Goal: Task Accomplishment & Management: Manage account settings

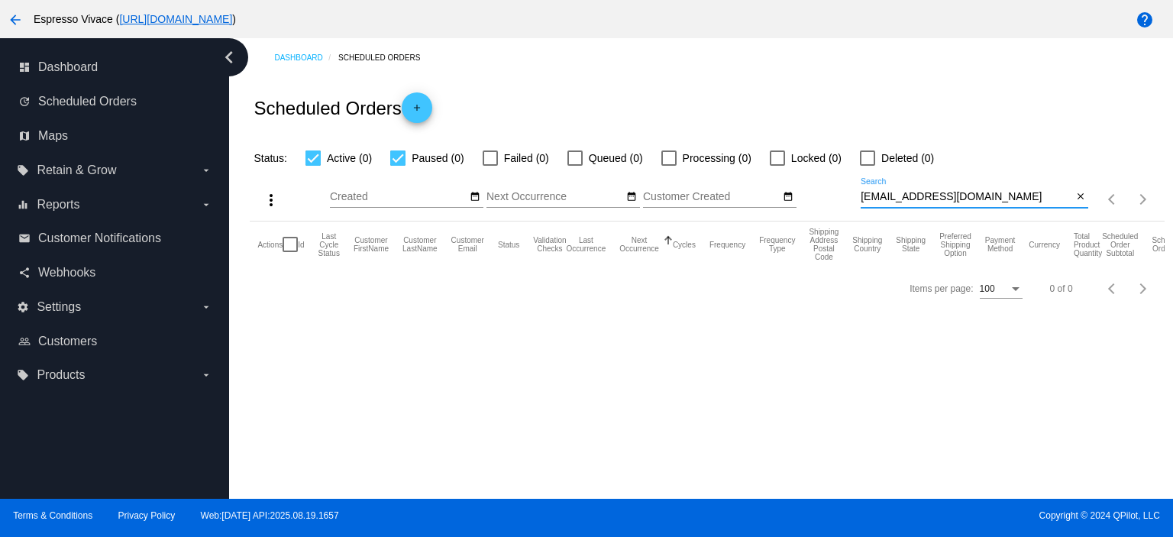
drag, startPoint x: 993, startPoint y: 194, endPoint x: 816, endPoint y: 192, distance: 176.4
click at [818, 192] on div "more_vert Aug Jan Feb Mar [DATE]" at bounding box center [707, 194] width 914 height 54
type input "[PERSON_NAME][EMAIL_ADDRESS][PERSON_NAME][DOMAIN_NAME]"
click at [872, 151] on div at bounding box center [867, 157] width 15 height 15
click at [868, 166] on input "Deleted (2)" at bounding box center [867, 166] width 1 height 1
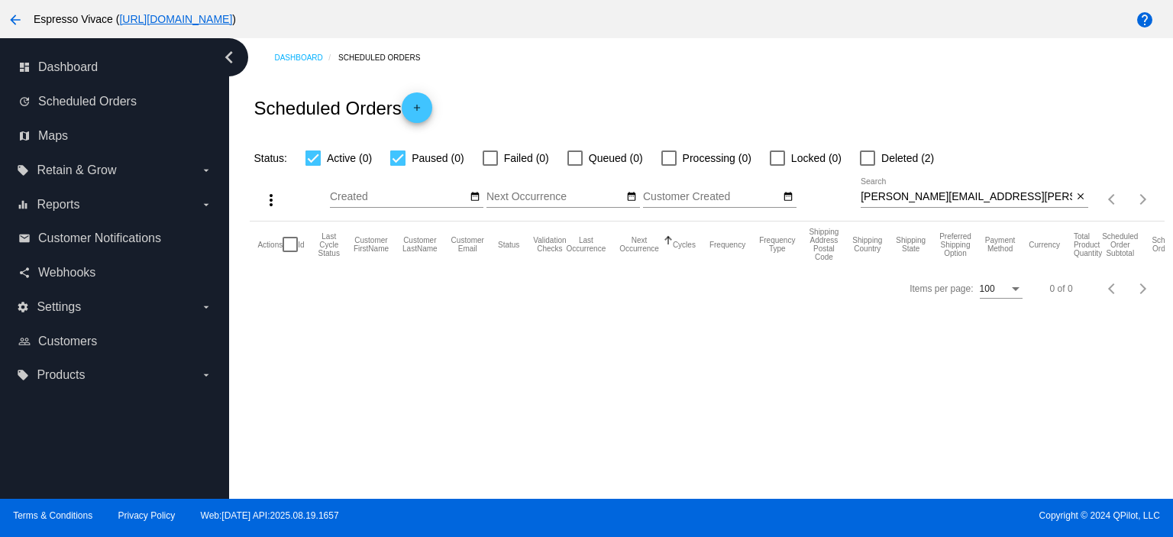
checkbox input "true"
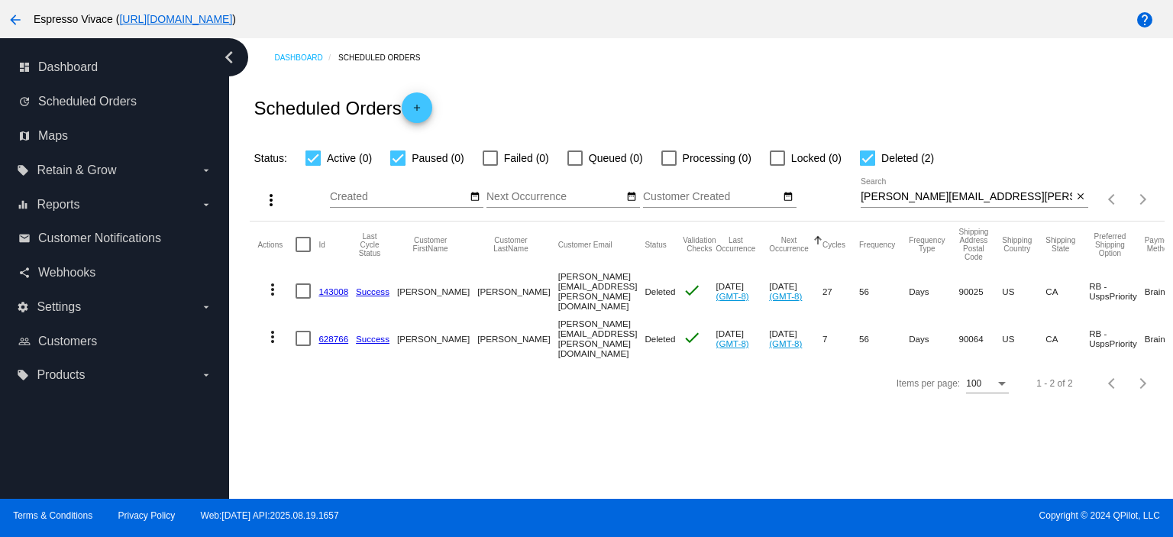
click at [326, 286] on link "143008" at bounding box center [333, 291] width 30 height 10
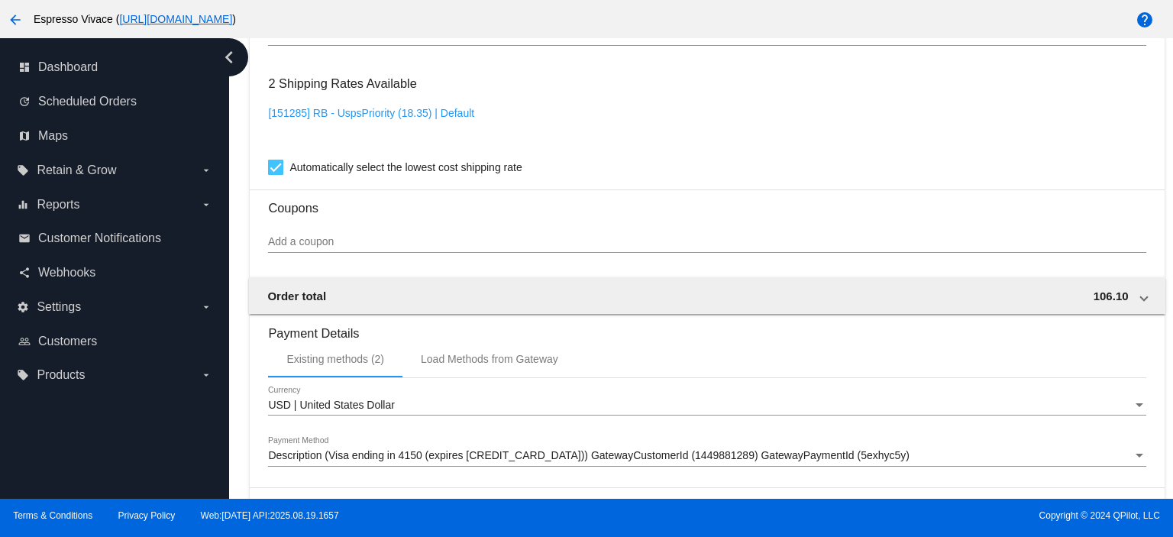
scroll to position [1433, 0]
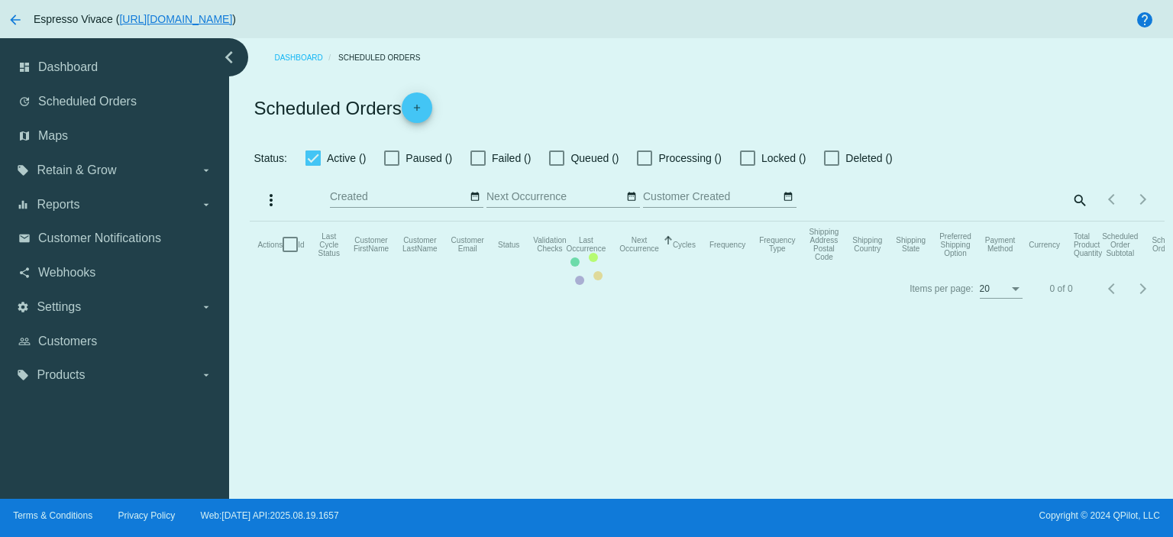
checkbox input "true"
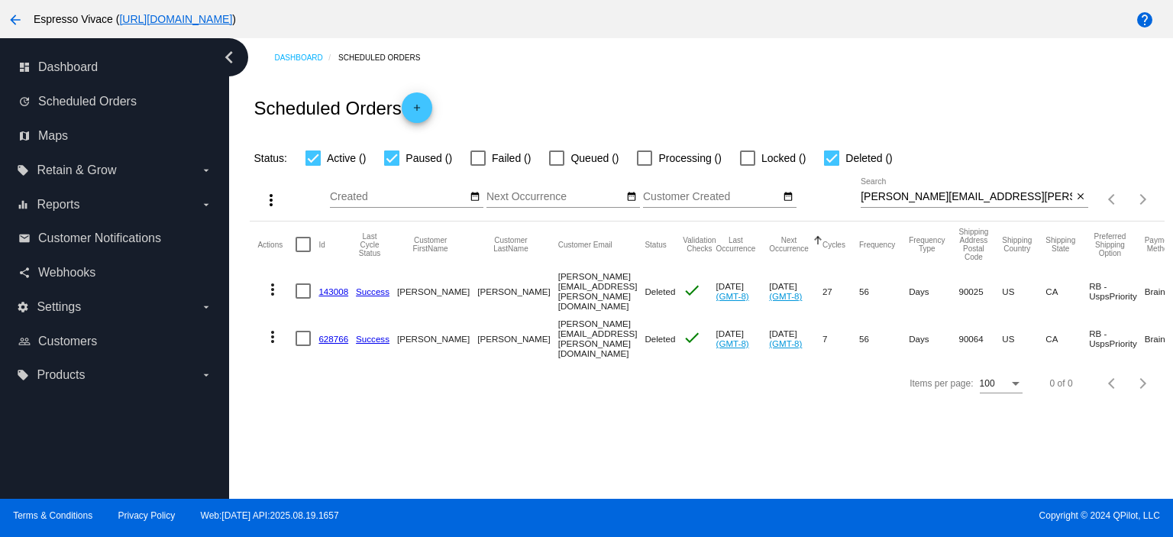
click at [331, 335] on link "628766" at bounding box center [333, 339] width 30 height 10
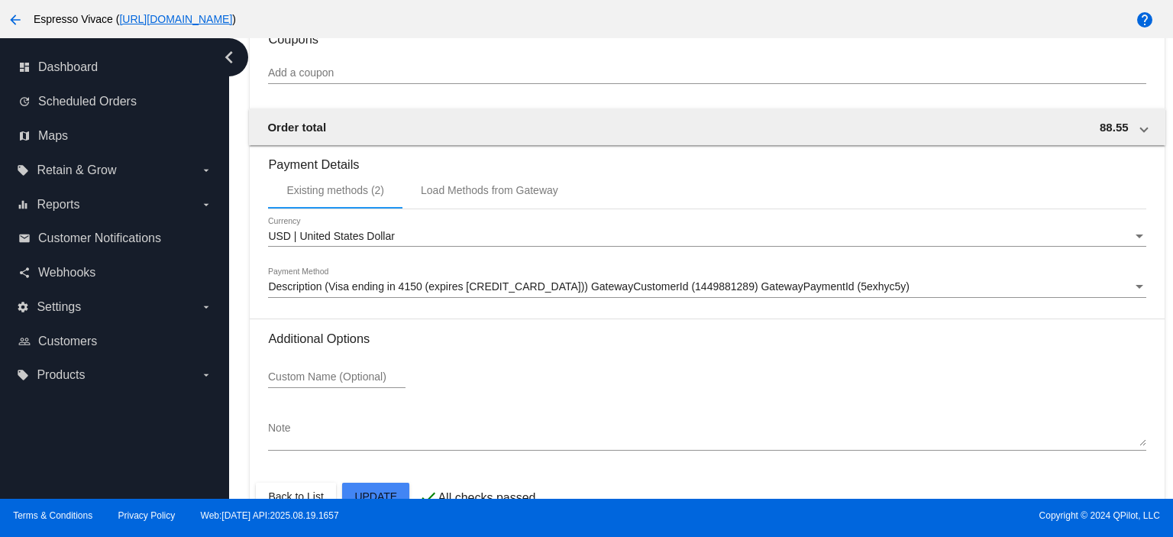
scroll to position [1433, 0]
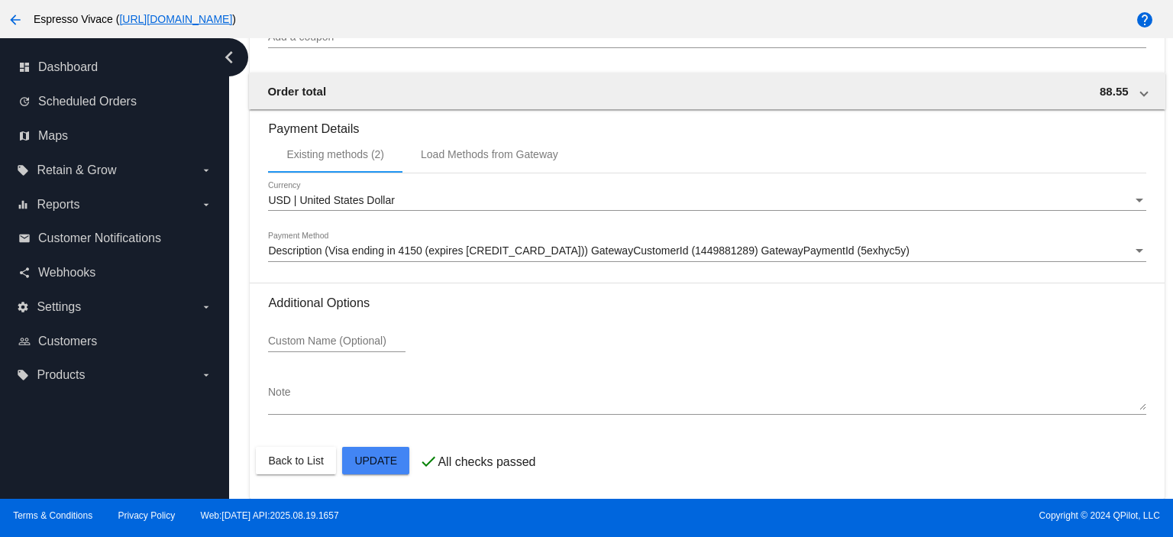
drag, startPoint x: 312, startPoint y: 444, endPoint x: 312, endPoint y: 454, distance: 10.7
click at [312, 444] on mat-card-actions "Back to List Update" at bounding box center [707, 461] width 902 height 40
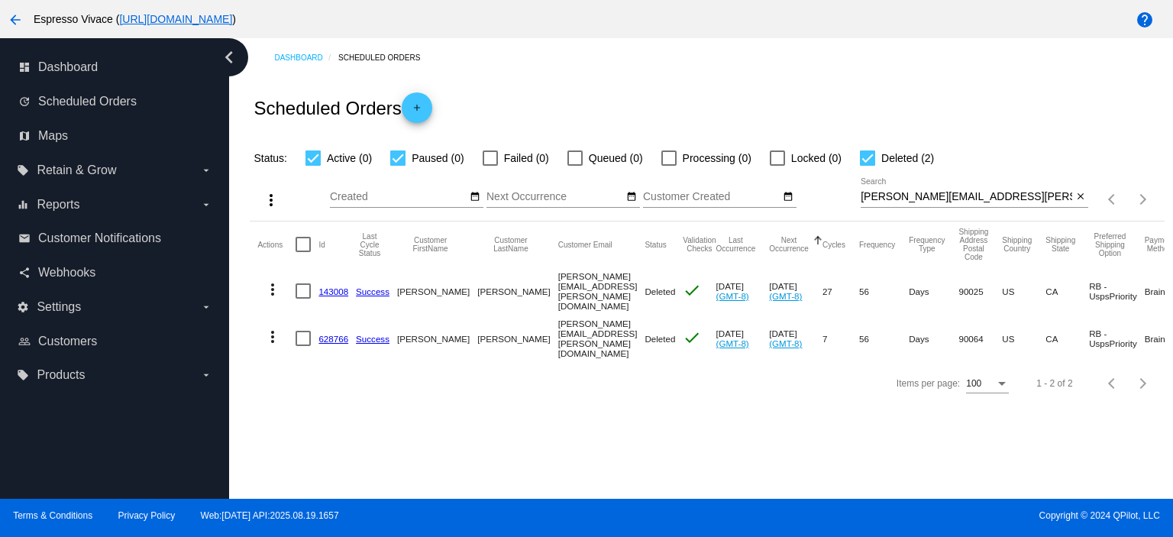
click at [338, 289] on link "143008" at bounding box center [333, 291] width 30 height 10
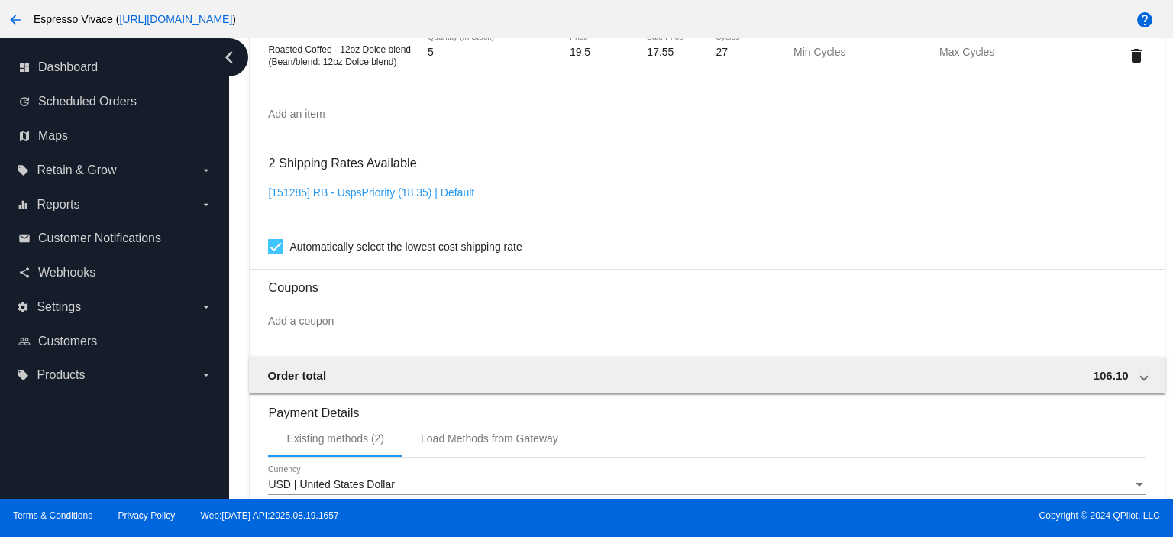
scroll to position [1433, 0]
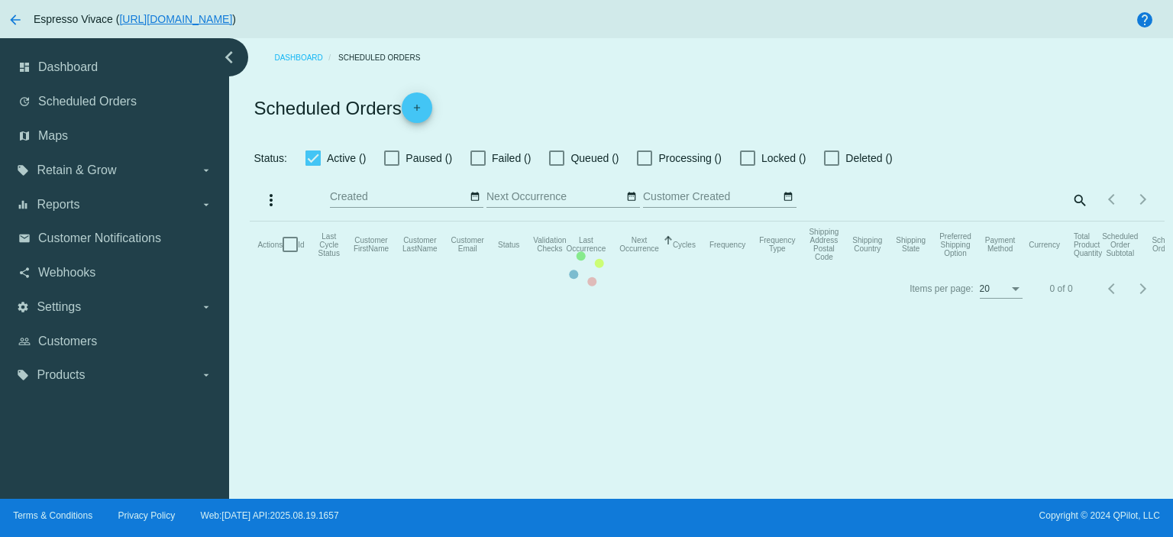
checkbox input "true"
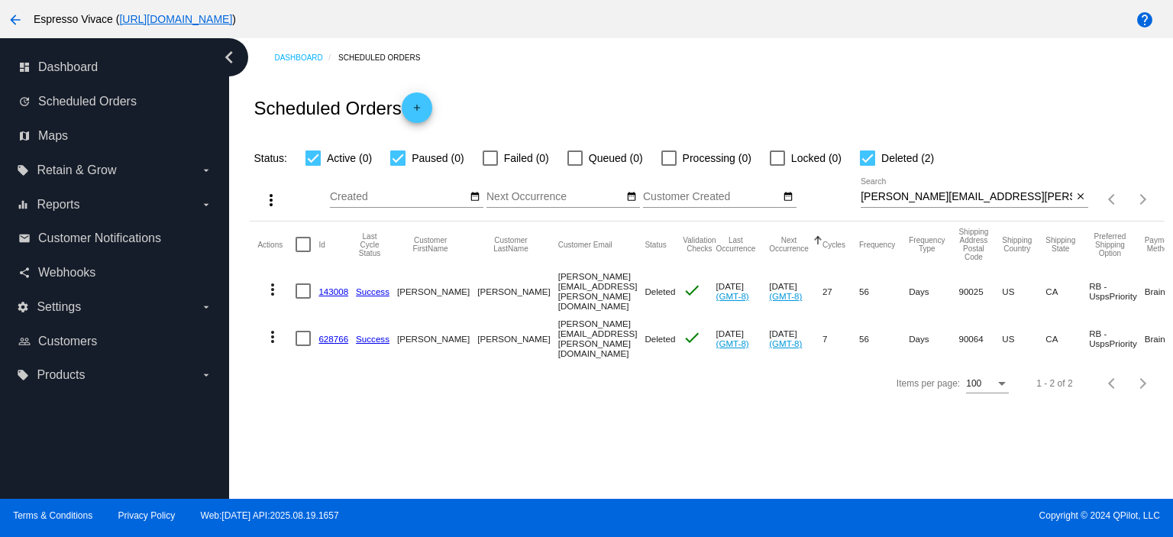
click at [337, 334] on link "628766" at bounding box center [333, 339] width 30 height 10
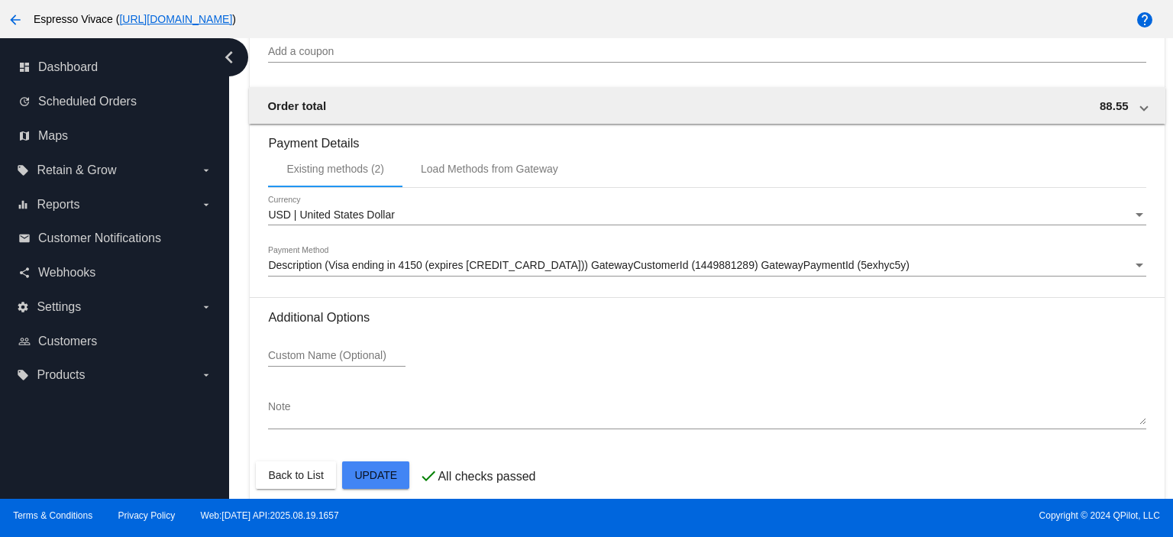
scroll to position [1433, 0]
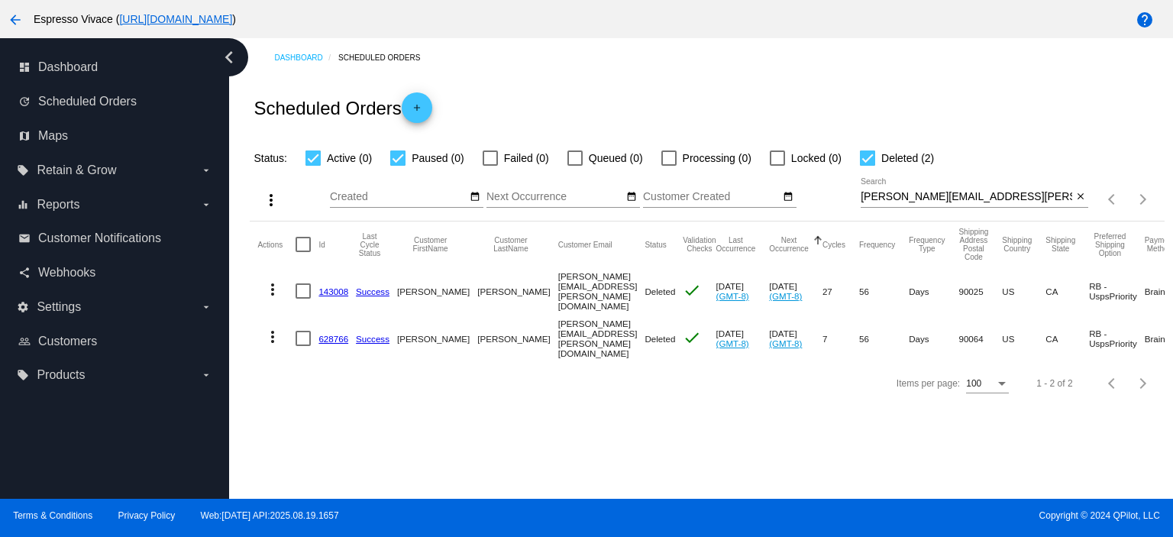
click at [333, 288] on link "143008" at bounding box center [333, 291] width 30 height 10
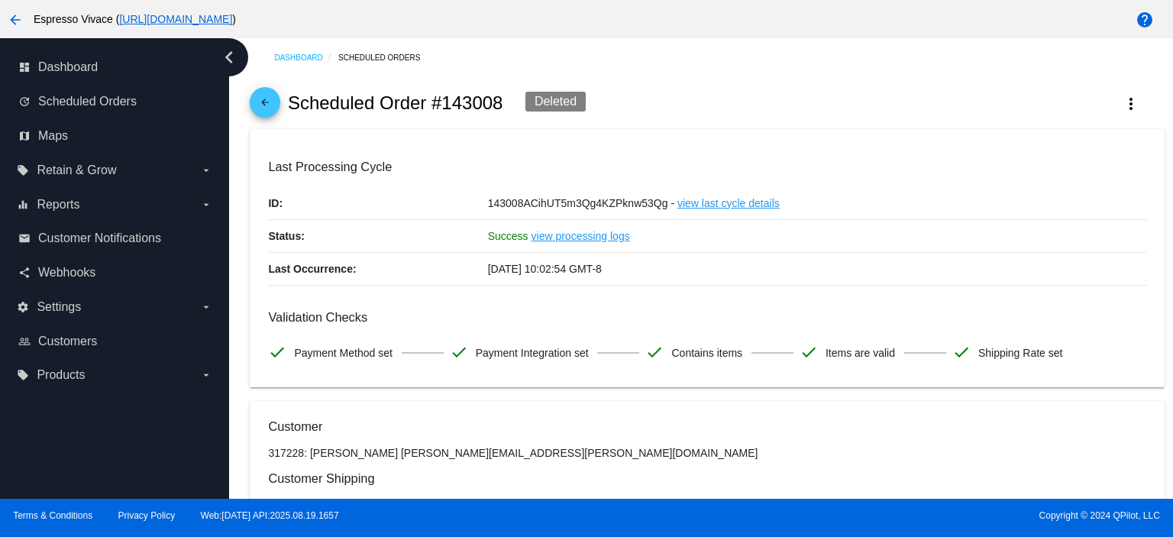
scroll to position [458, 0]
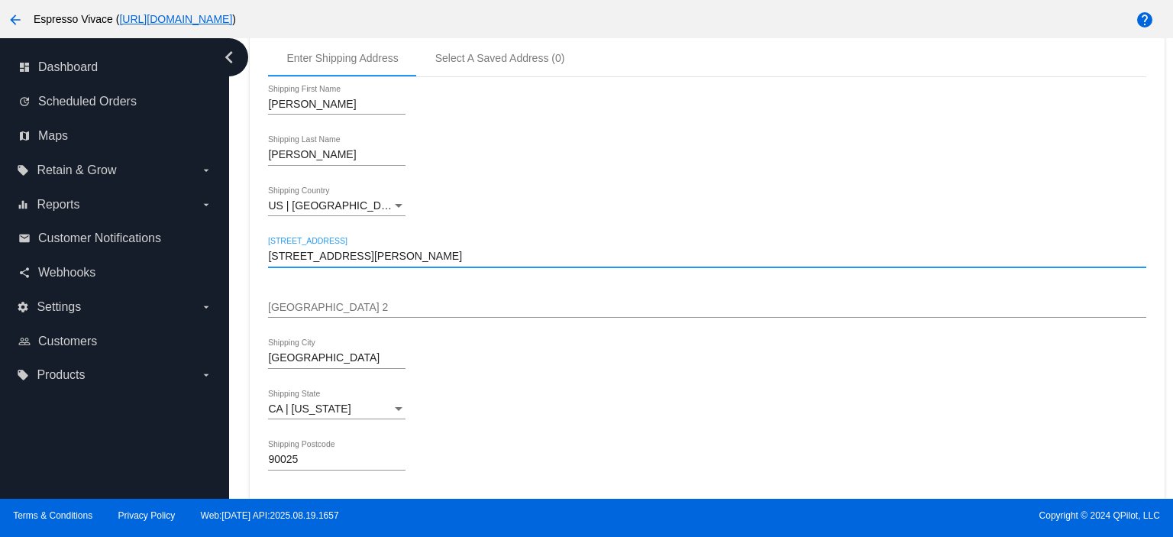
drag, startPoint x: 376, startPoint y: 255, endPoint x: 266, endPoint y: 256, distance: 110.0
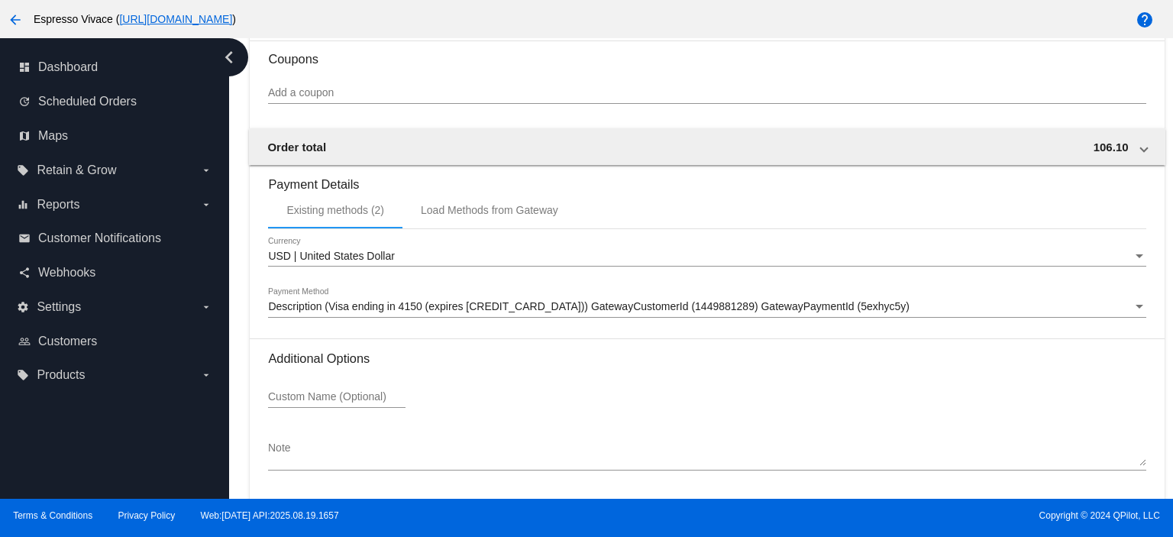
scroll to position [1433, 0]
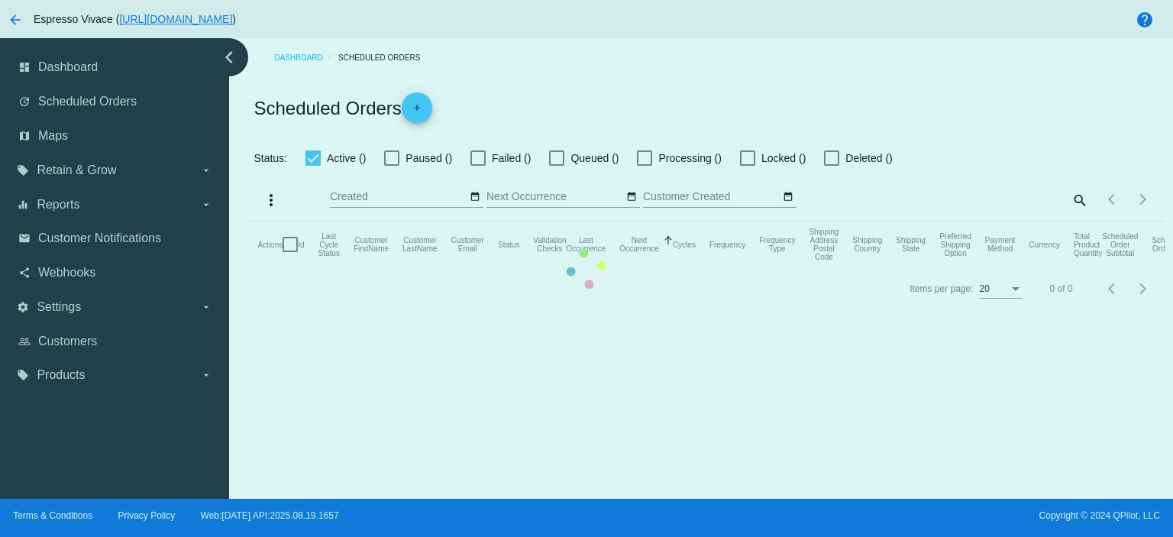
checkbox input "true"
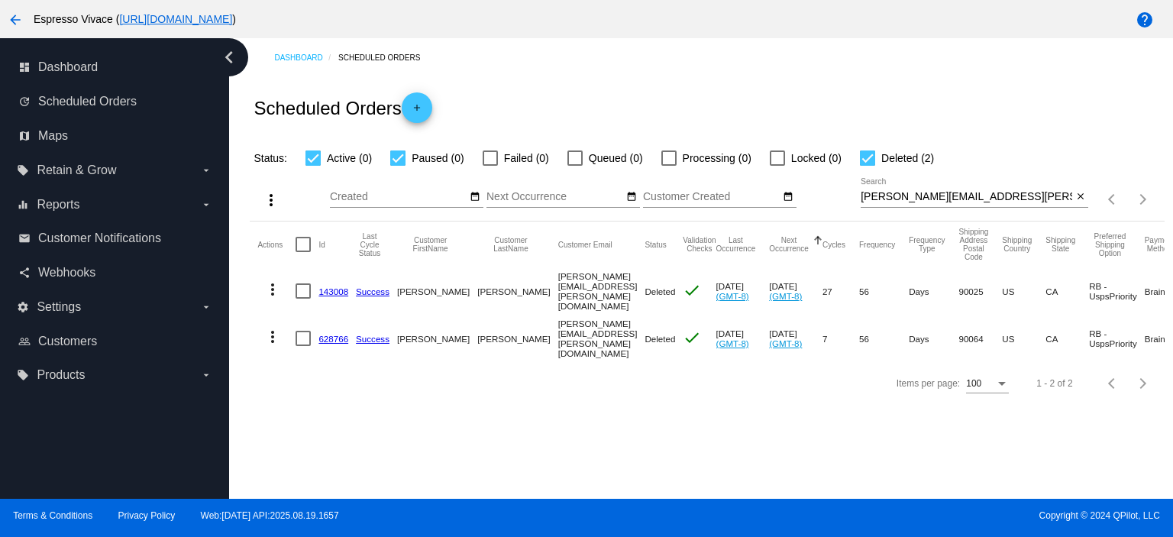
click at [336, 334] on link "628766" at bounding box center [333, 339] width 30 height 10
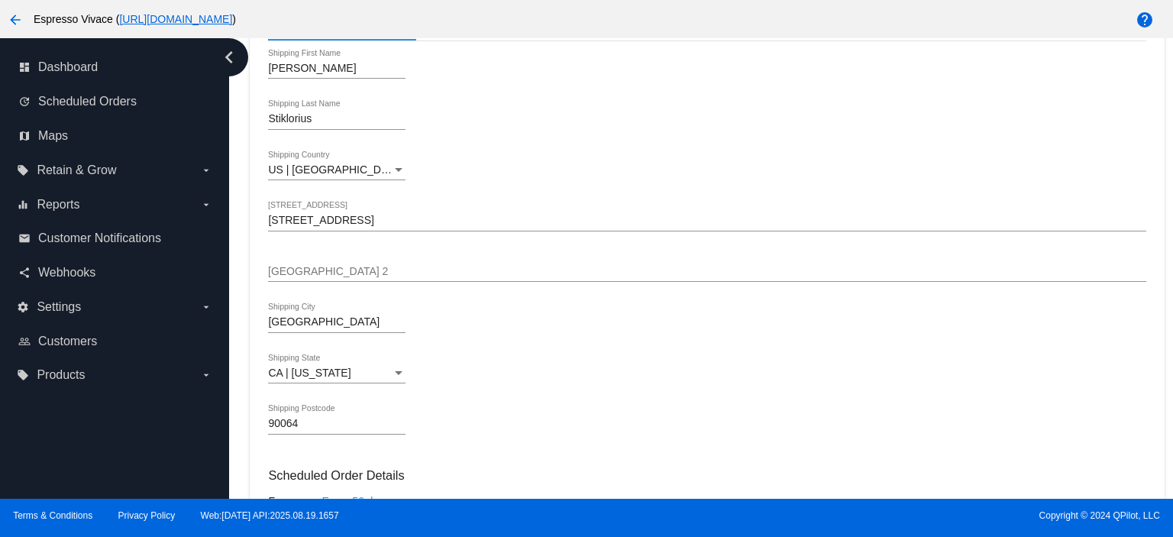
scroll to position [611, 0]
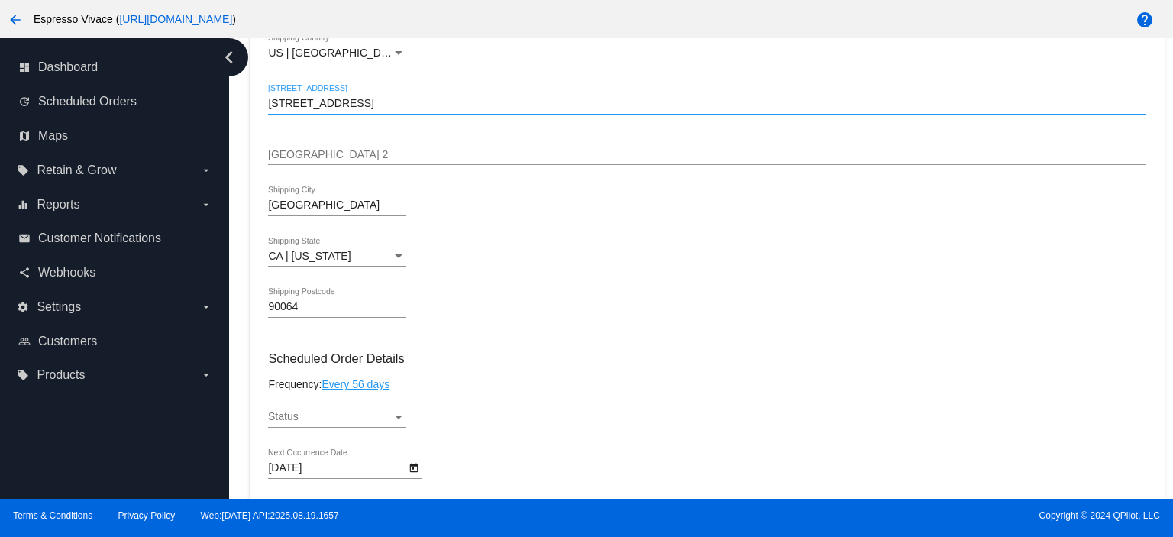
drag, startPoint x: 399, startPoint y: 104, endPoint x: 249, endPoint y: 117, distance: 150.2
click at [249, 117] on div "Dashboard Scheduled Orders arrow_back Scheduled Order #628766 Deleted more_vert…" at bounding box center [707, 372] width 932 height 1890
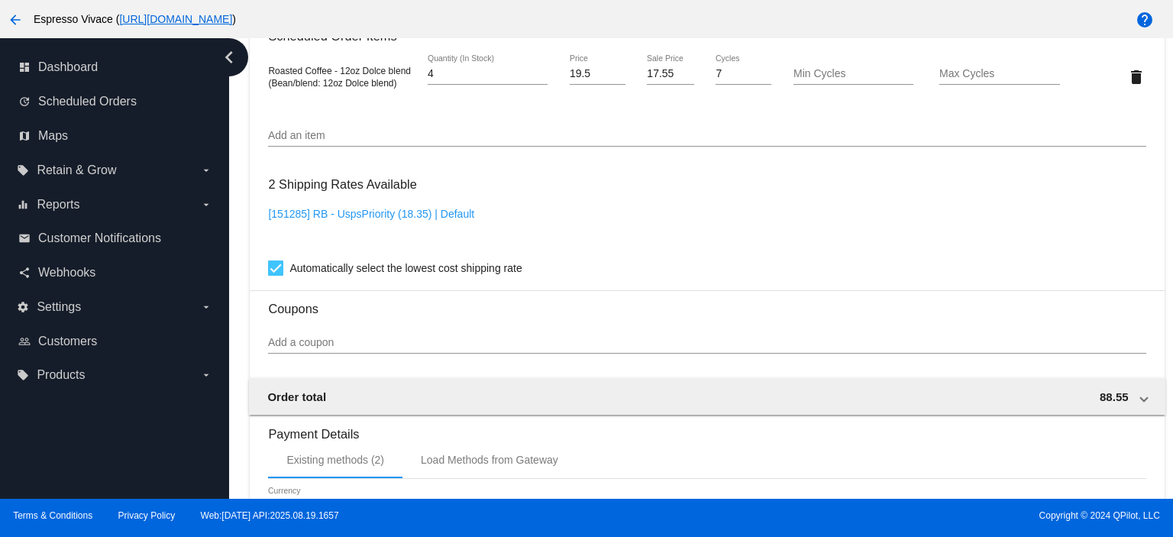
scroll to position [1433, 0]
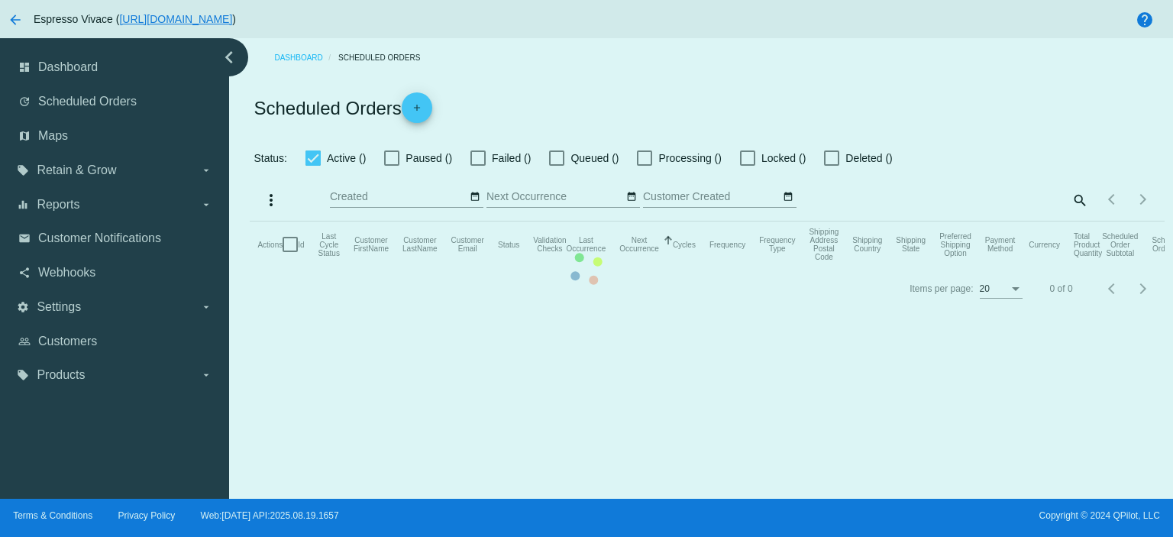
checkbox input "true"
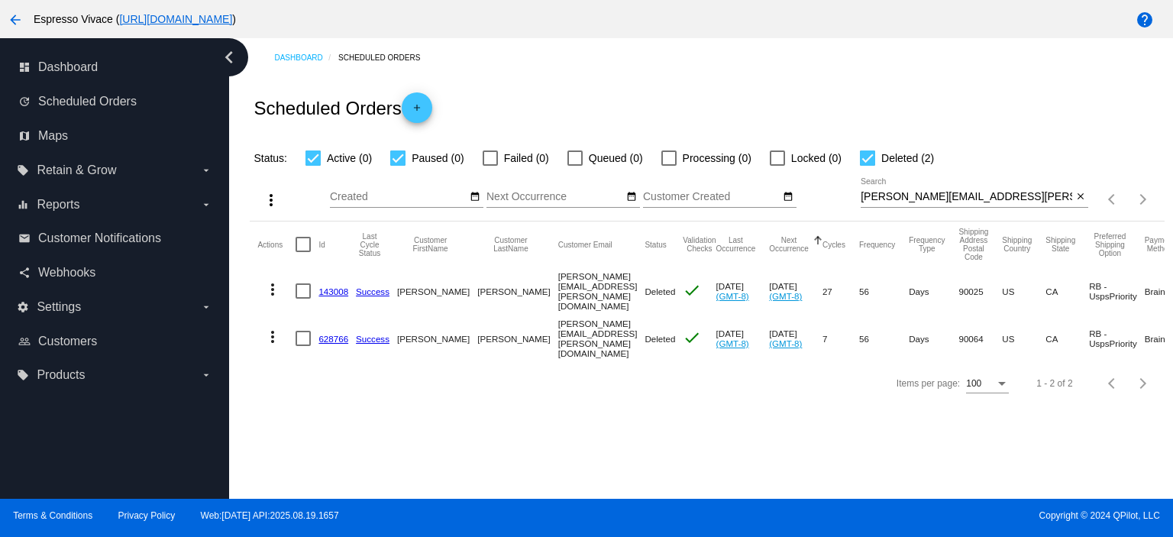
click at [317, 290] on mat-cell at bounding box center [307, 290] width 23 height 47
click at [322, 290] on link "143008" at bounding box center [333, 291] width 30 height 10
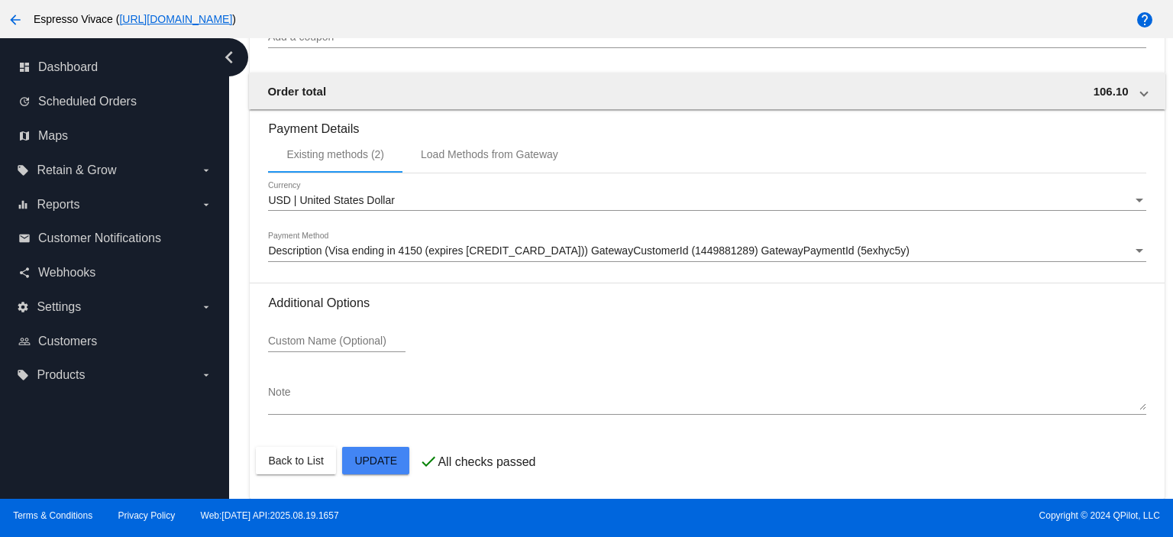
scroll to position [1433, 0]
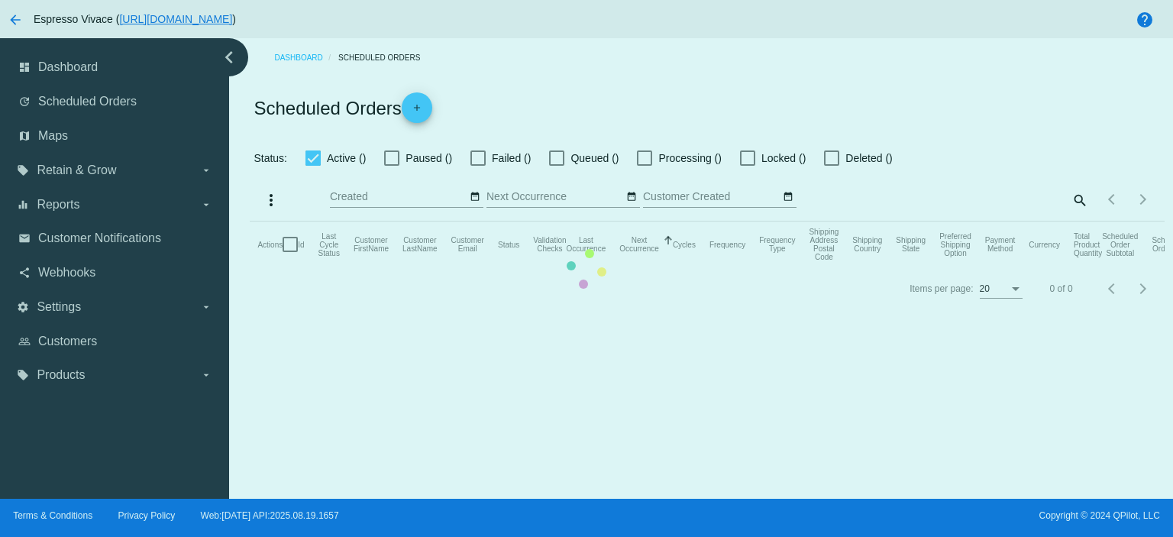
checkbox input "true"
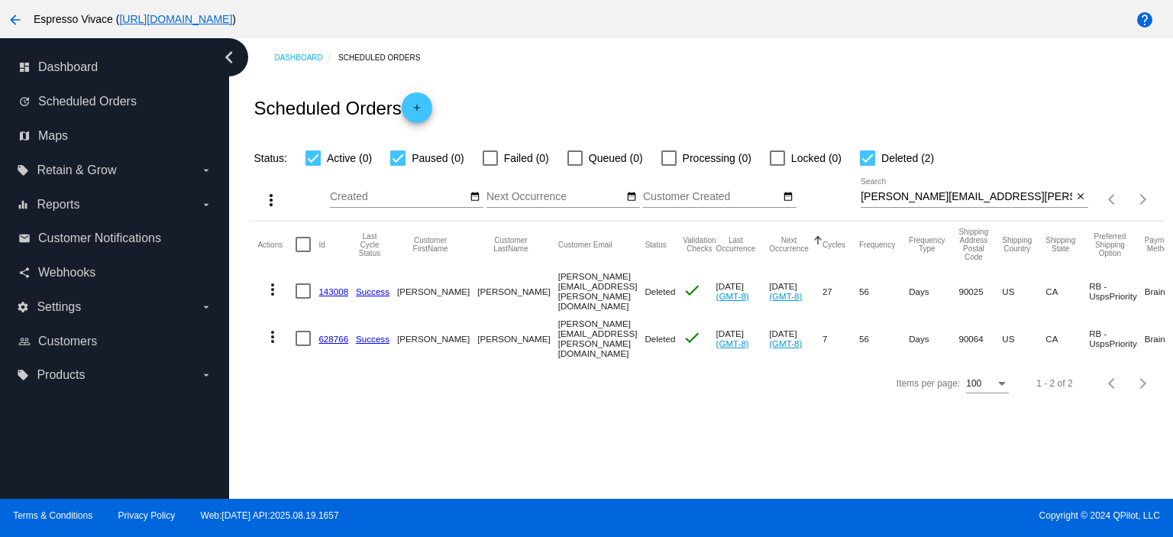
click at [277, 282] on mat-icon "more_vert" at bounding box center [272, 289] width 18 height 18
click at [590, 441] on div at bounding box center [586, 268] width 1173 height 537
click at [340, 293] on link "143008" at bounding box center [333, 291] width 30 height 10
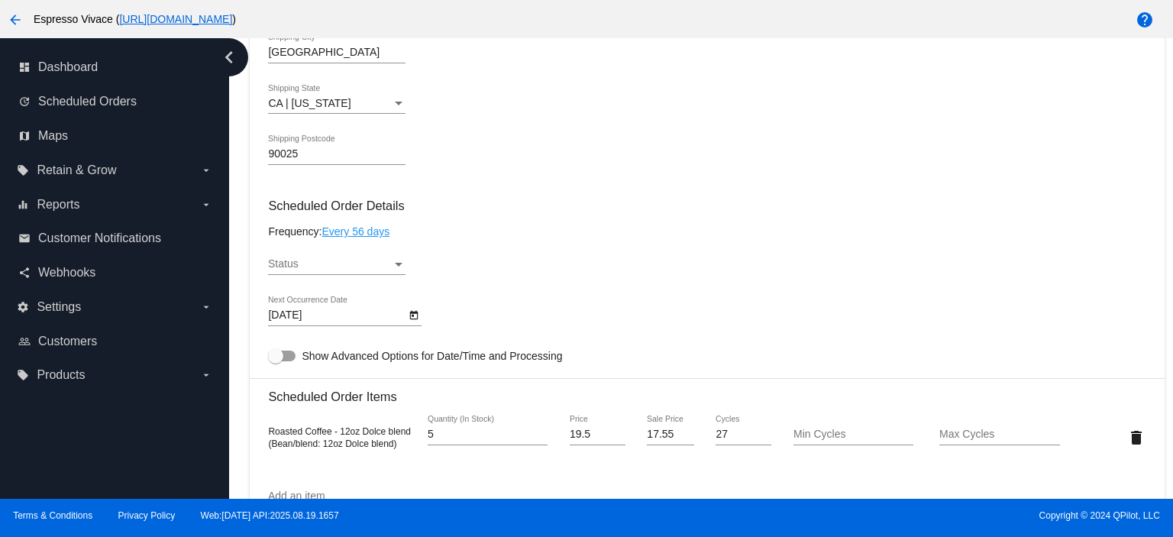
scroll to position [840, 0]
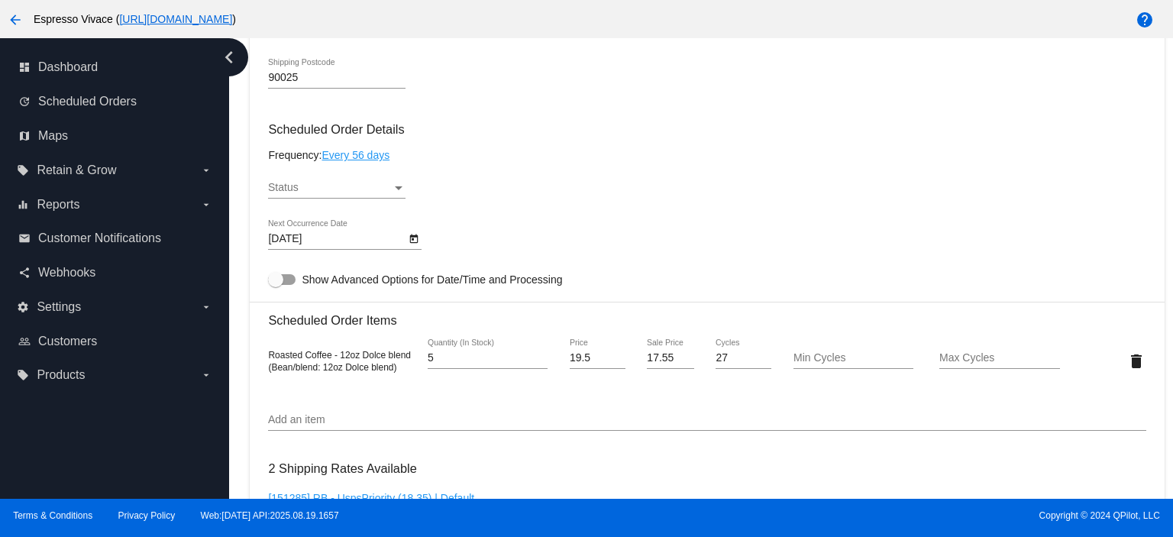
click at [328, 194] on div "Status" at bounding box center [330, 188] width 124 height 12
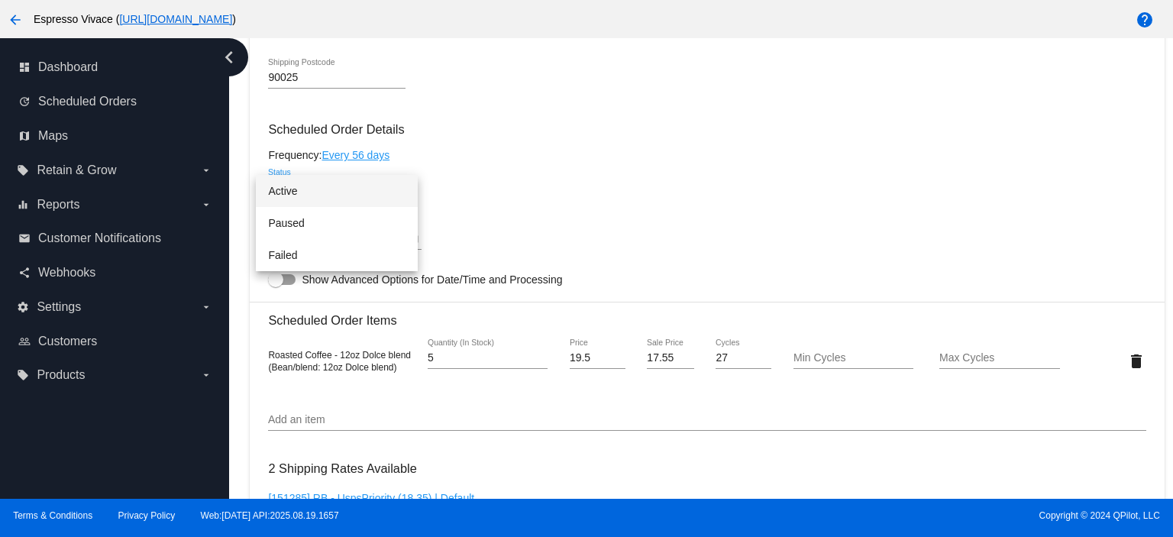
click at [328, 189] on span "Active" at bounding box center [336, 191] width 137 height 32
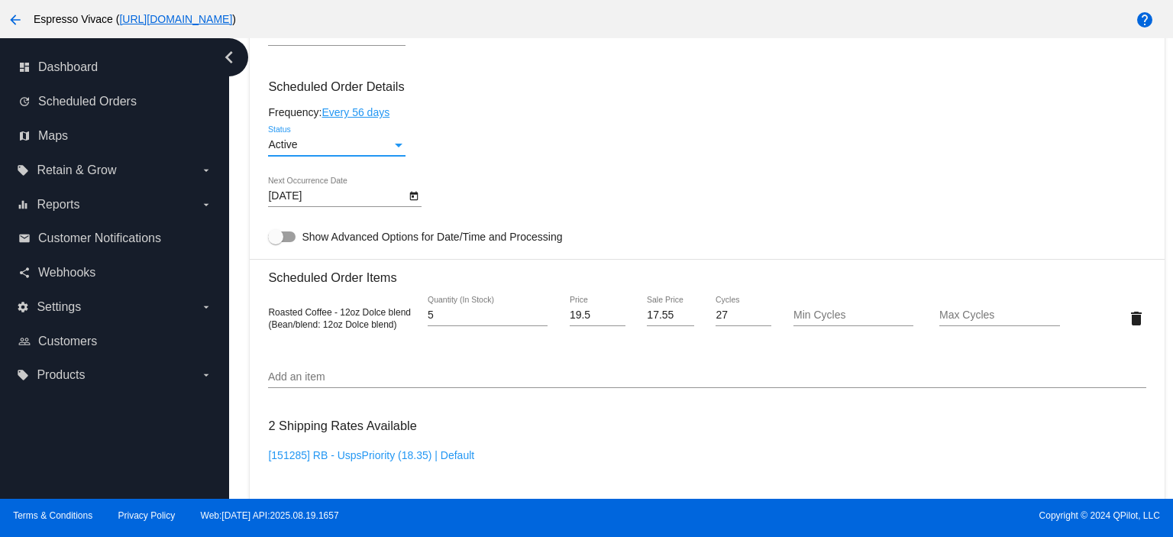
scroll to position [916, 0]
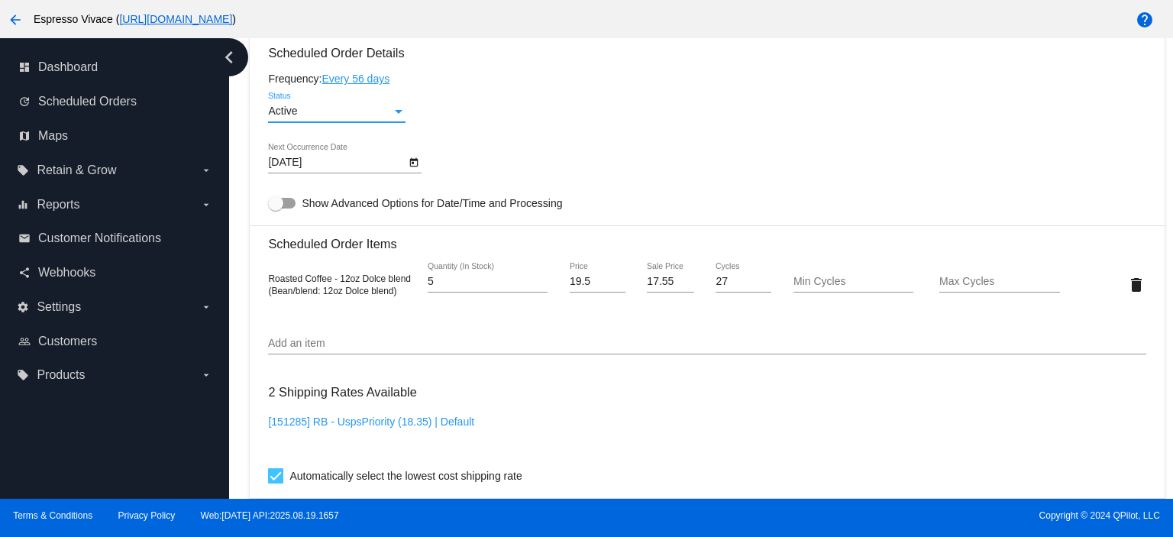
click at [290, 197] on label "Show Advanced Options for Date/Time and Processing" at bounding box center [415, 203] width 294 height 18
click at [276, 208] on input "Show Advanced Options for Date/Time and Processing" at bounding box center [275, 208] width 1 height 1
checkbox input "true"
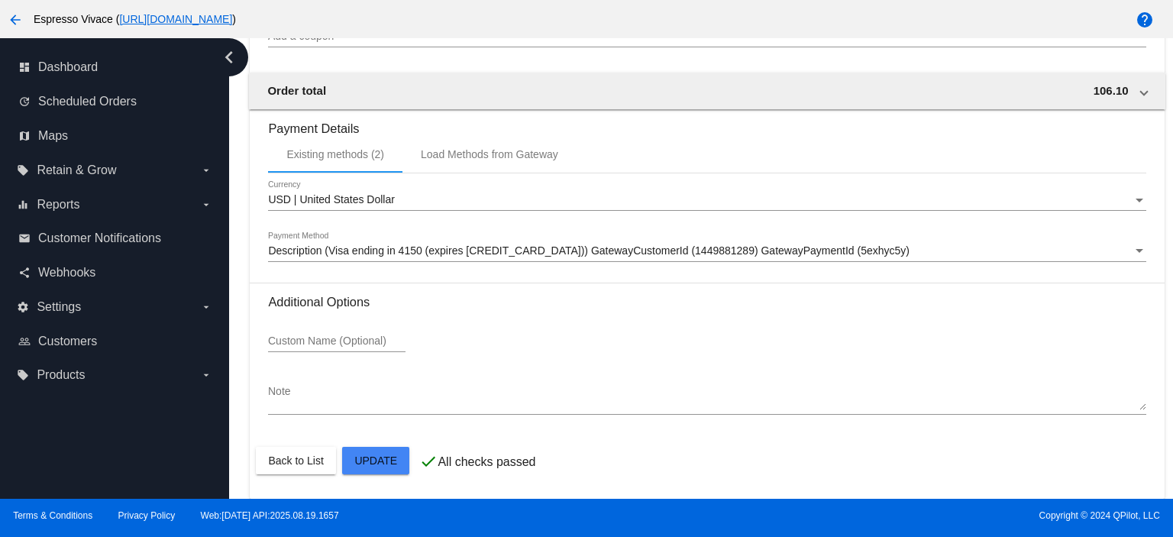
scroll to position [1779, 0]
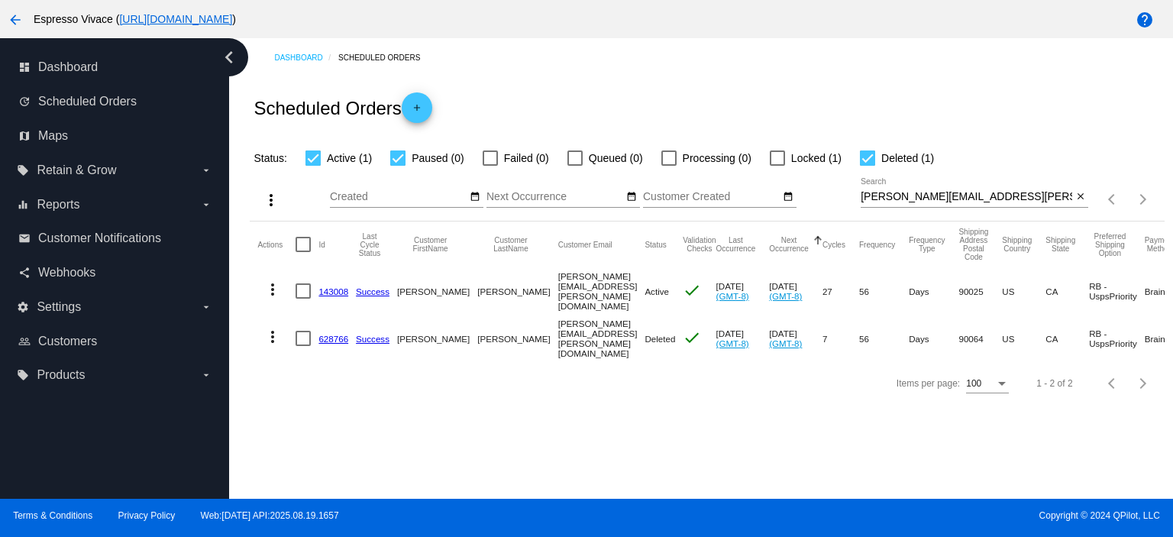
click at [325, 334] on link "628766" at bounding box center [333, 339] width 30 height 10
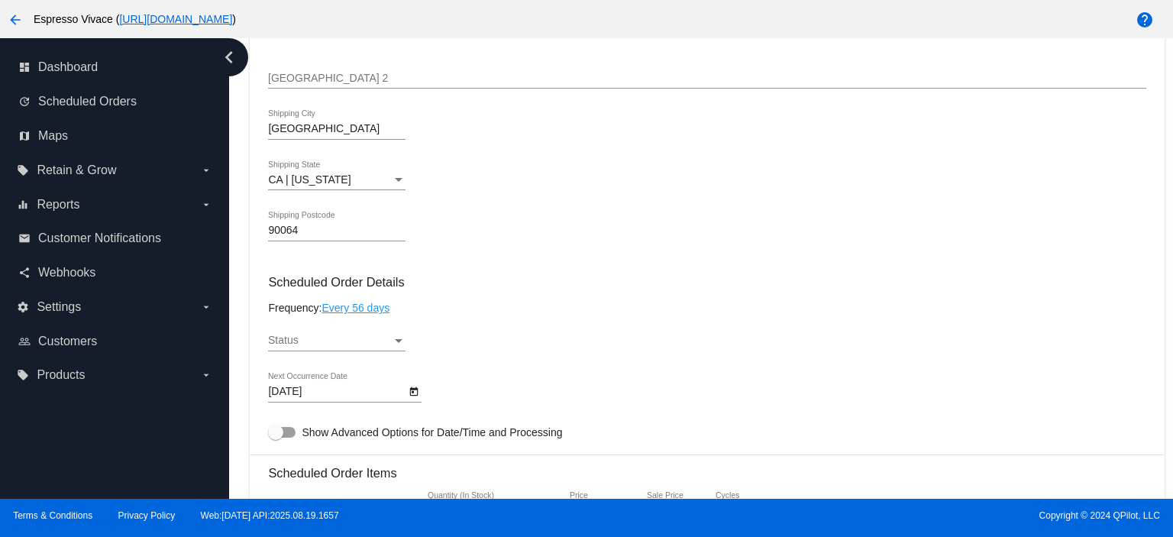
scroll to position [764, 0]
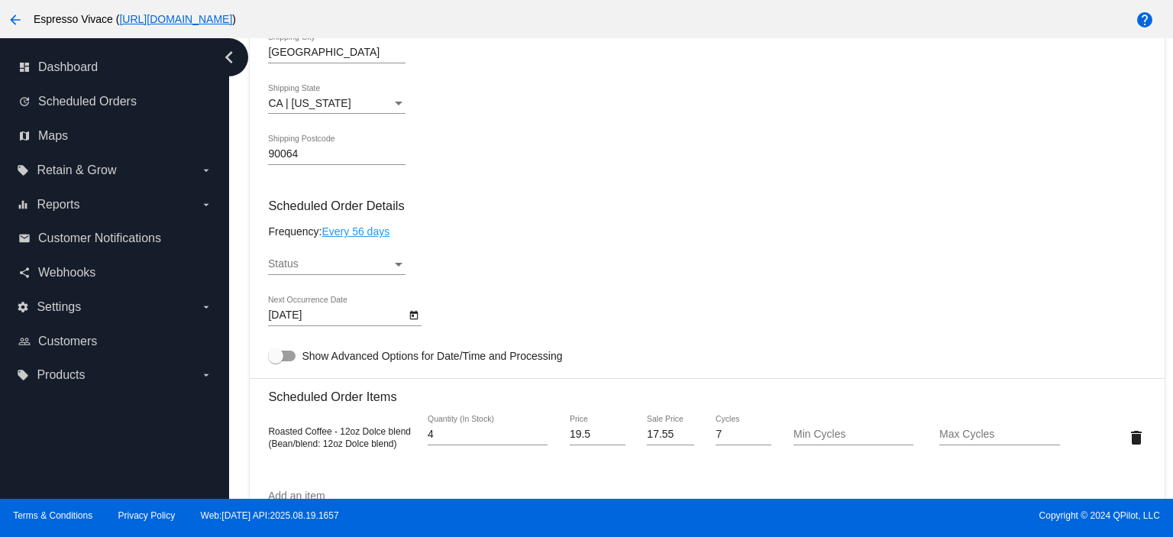
click at [345, 270] on div "Status" at bounding box center [330, 264] width 124 height 12
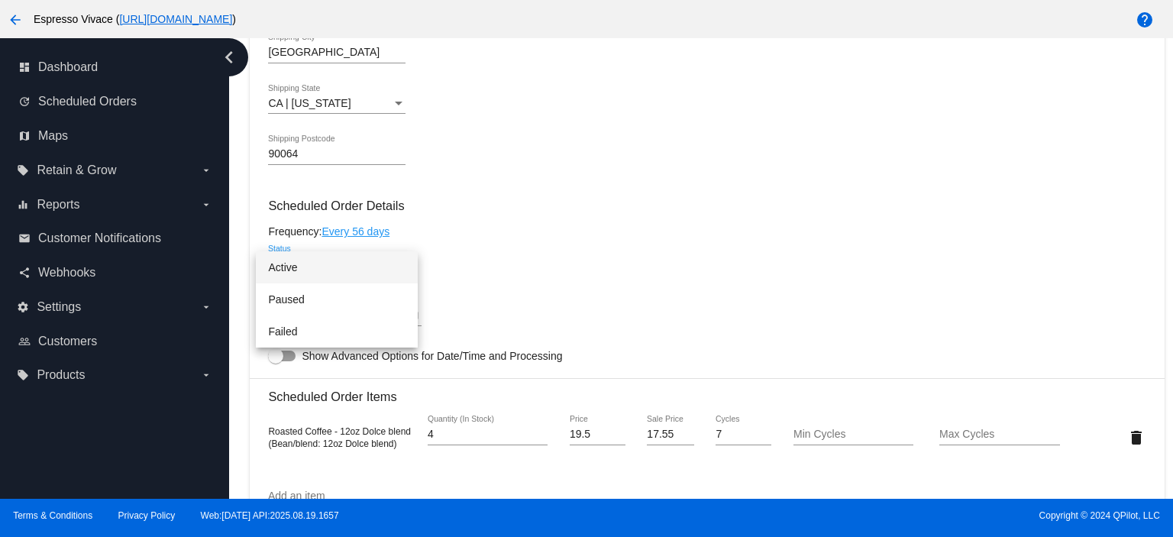
click at [343, 270] on span "Active" at bounding box center [336, 267] width 137 height 32
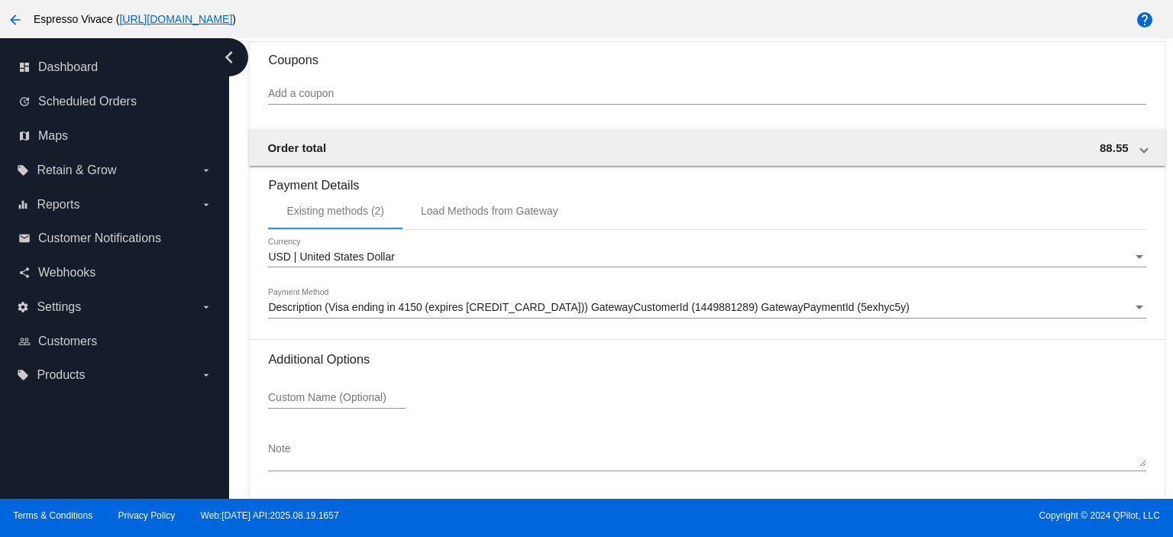
scroll to position [1433, 0]
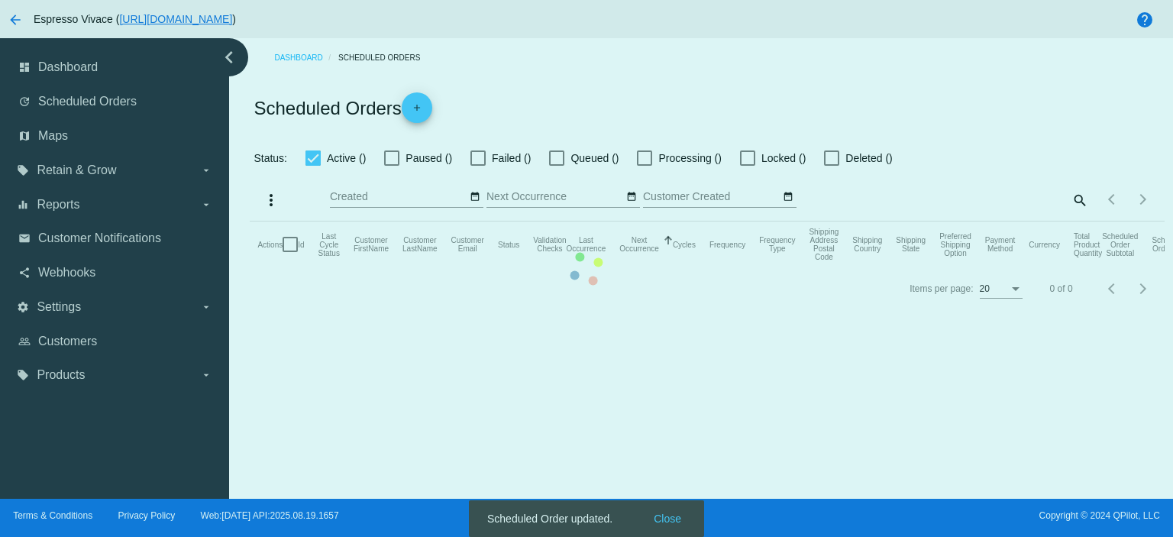
checkbox input "true"
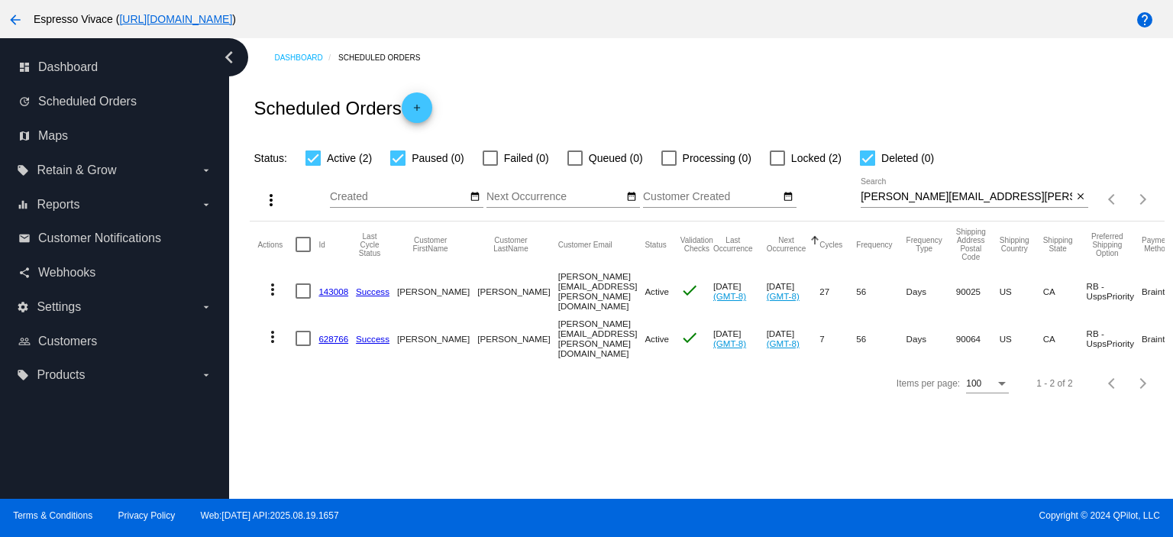
click at [272, 286] on mat-icon "more_vert" at bounding box center [272, 289] width 18 height 18
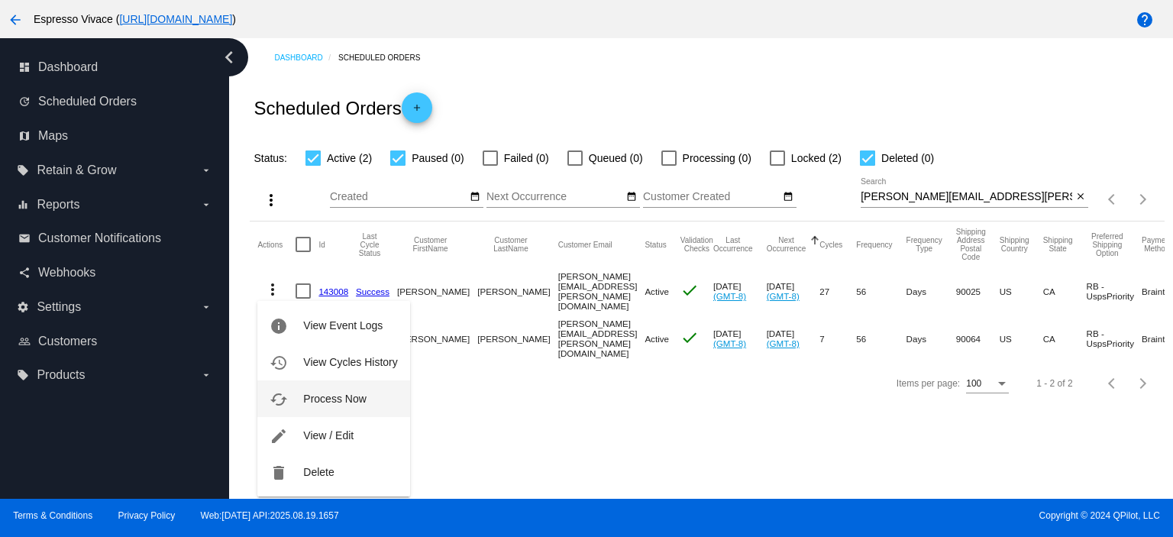
click at [338, 394] on span "Process Now" at bounding box center [334, 399] width 63 height 12
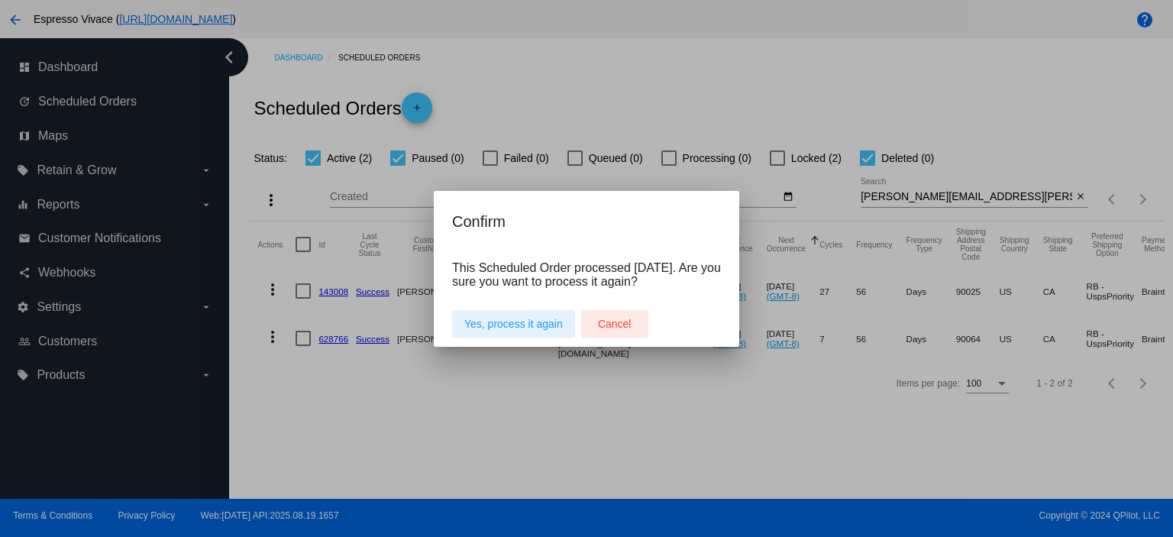
click at [612, 329] on span "Cancel" at bounding box center [615, 324] width 34 height 12
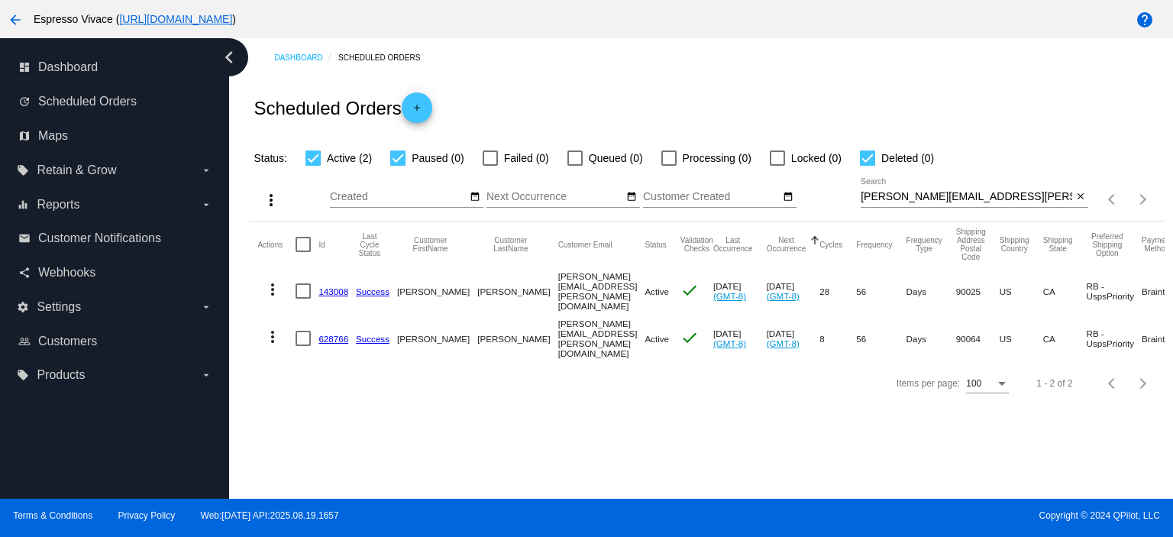
click at [331, 283] on mat-cell "143008" at bounding box center [336, 290] width 37 height 47
click at [333, 289] on link "143008" at bounding box center [333, 291] width 30 height 10
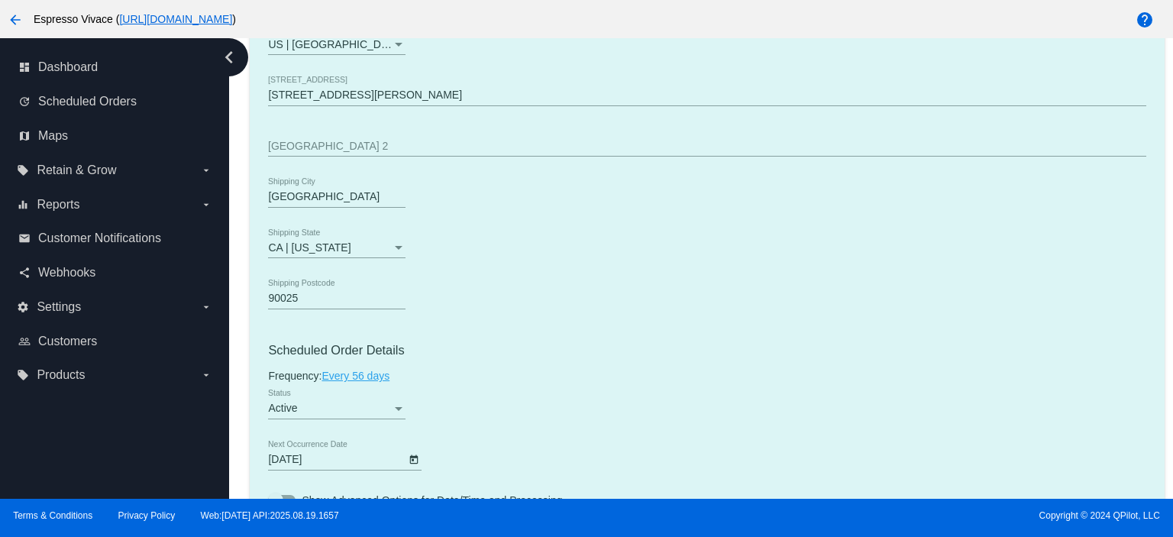
scroll to position [764, 0]
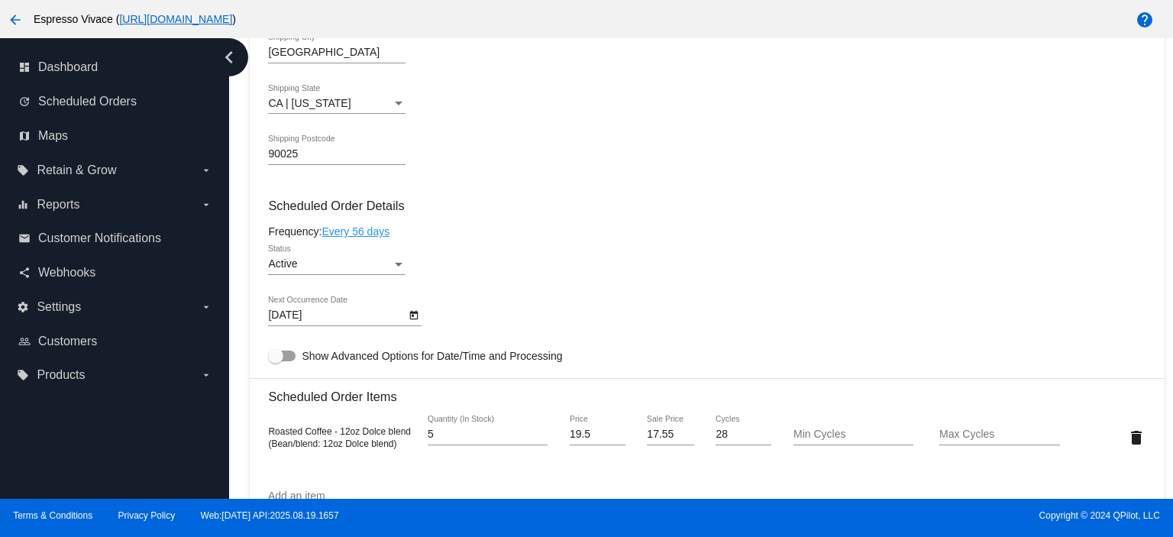
click at [412, 317] on icon "Open calendar" at bounding box center [414, 315] width 11 height 18
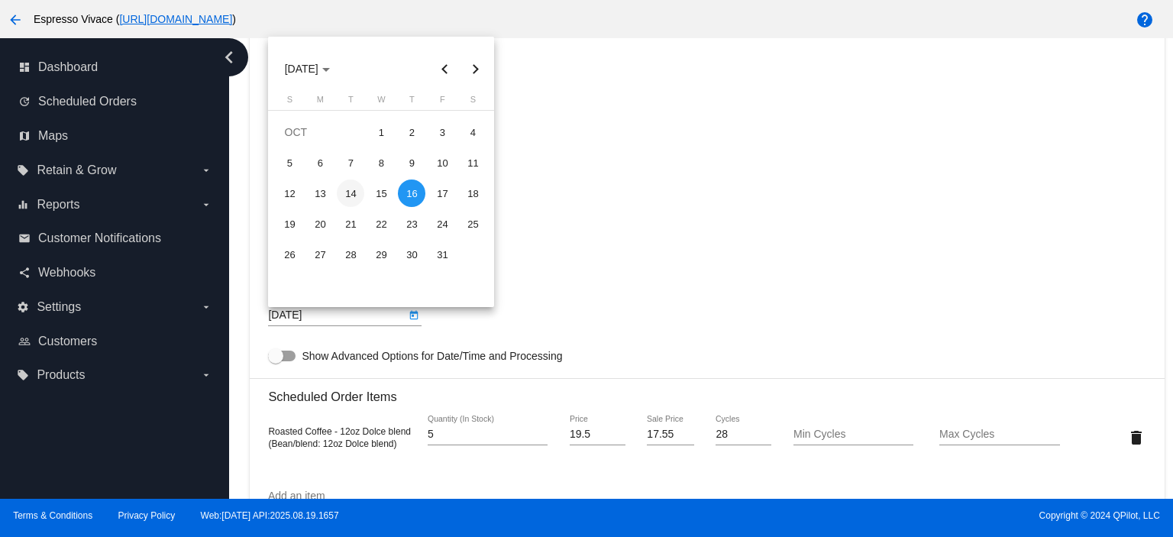
click at [352, 189] on div "14" at bounding box center [350, 192] width 27 height 27
type input "[DATE]"
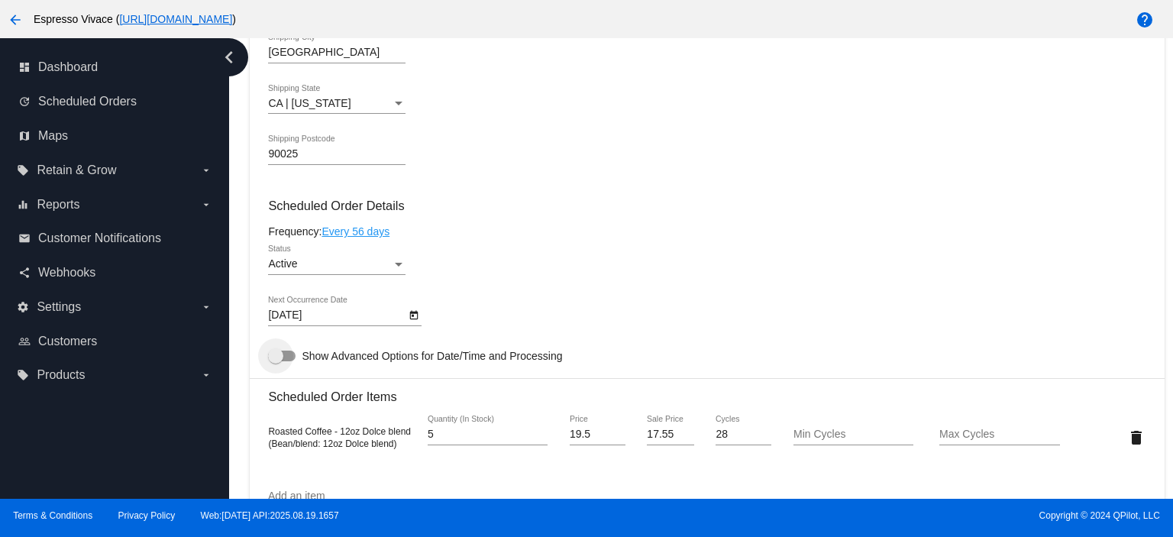
click at [279, 357] on div at bounding box center [275, 355] width 15 height 15
click at [276, 361] on input "Show Advanced Options for Date/Time and Processing" at bounding box center [275, 361] width 1 height 1
checkbox input "true"
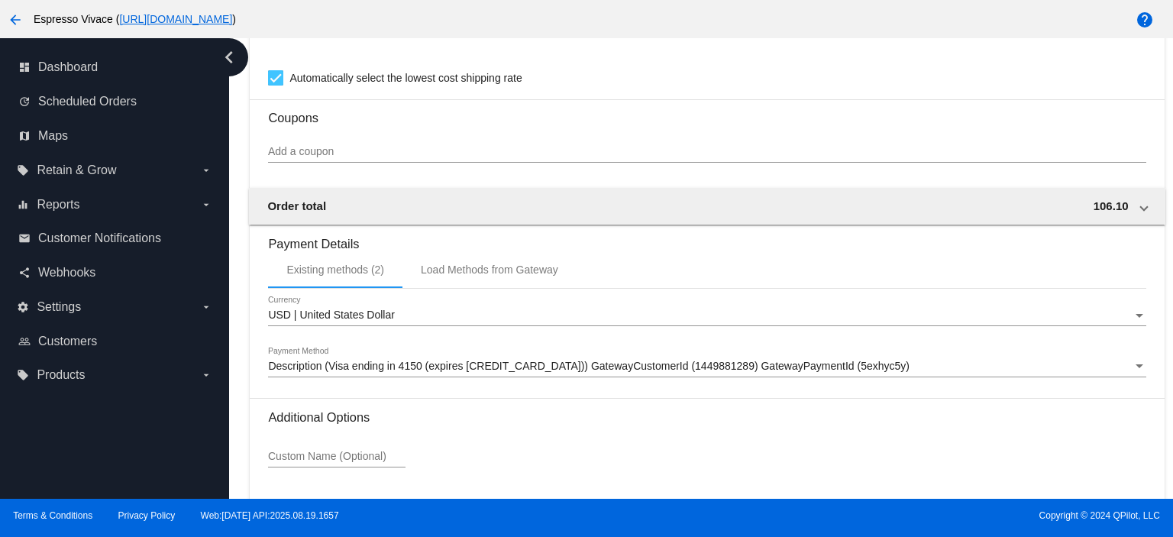
scroll to position [1779, 0]
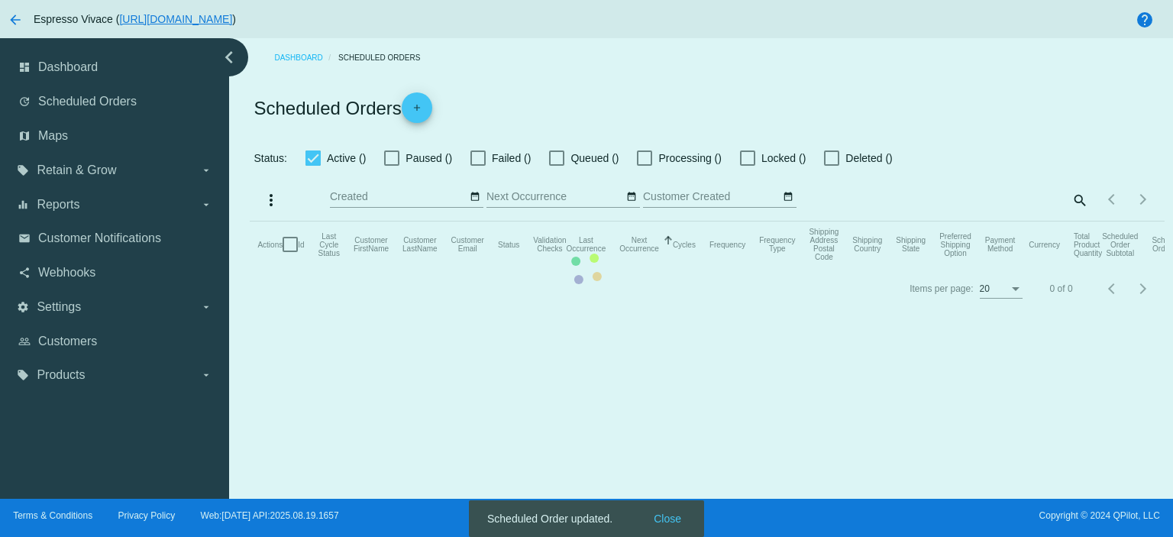
checkbox input "true"
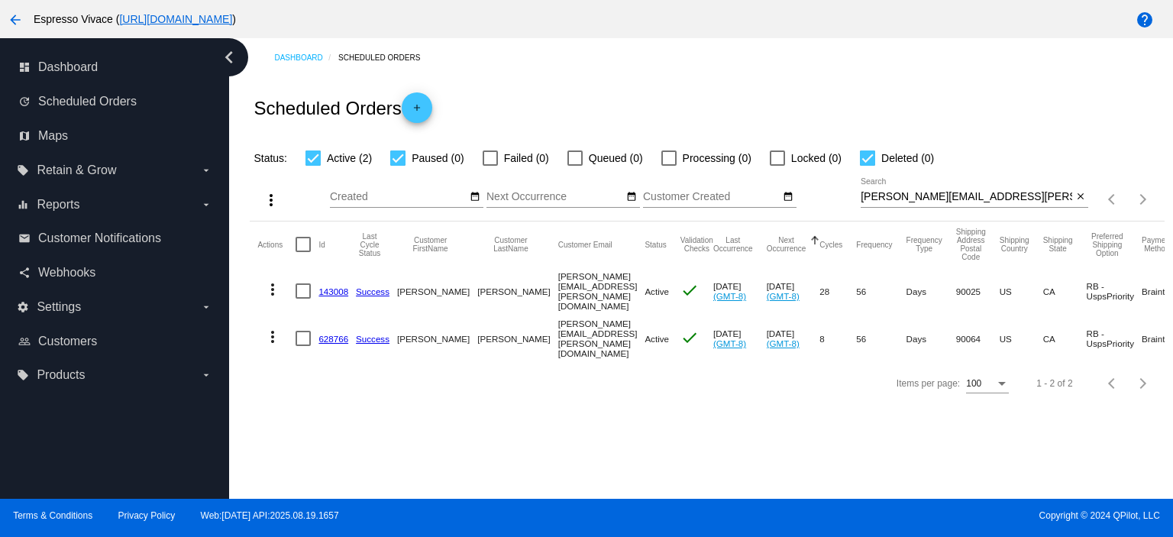
click at [327, 334] on link "628766" at bounding box center [333, 339] width 30 height 10
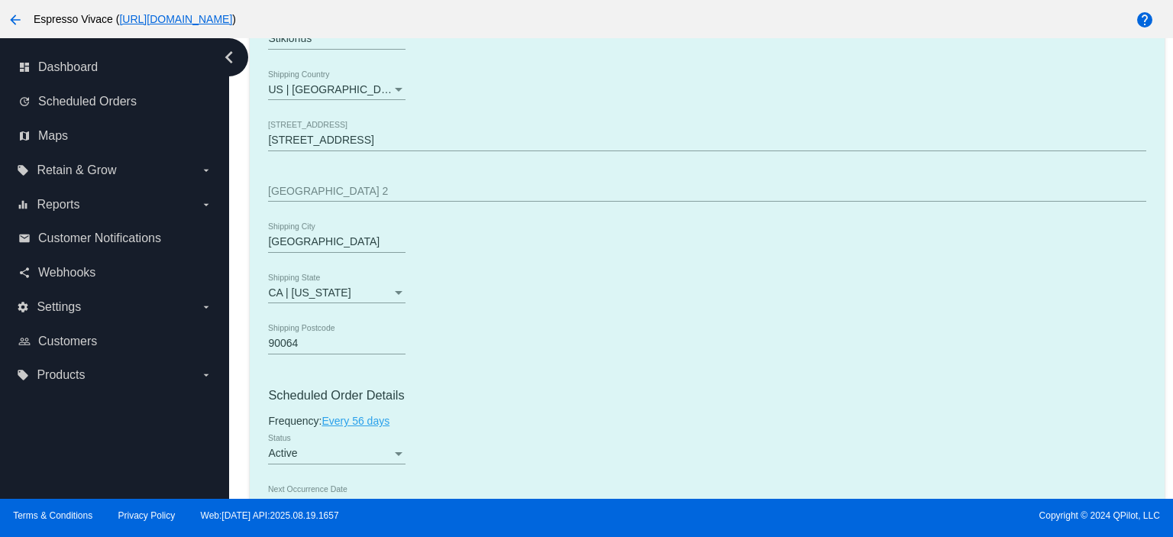
scroll to position [764, 0]
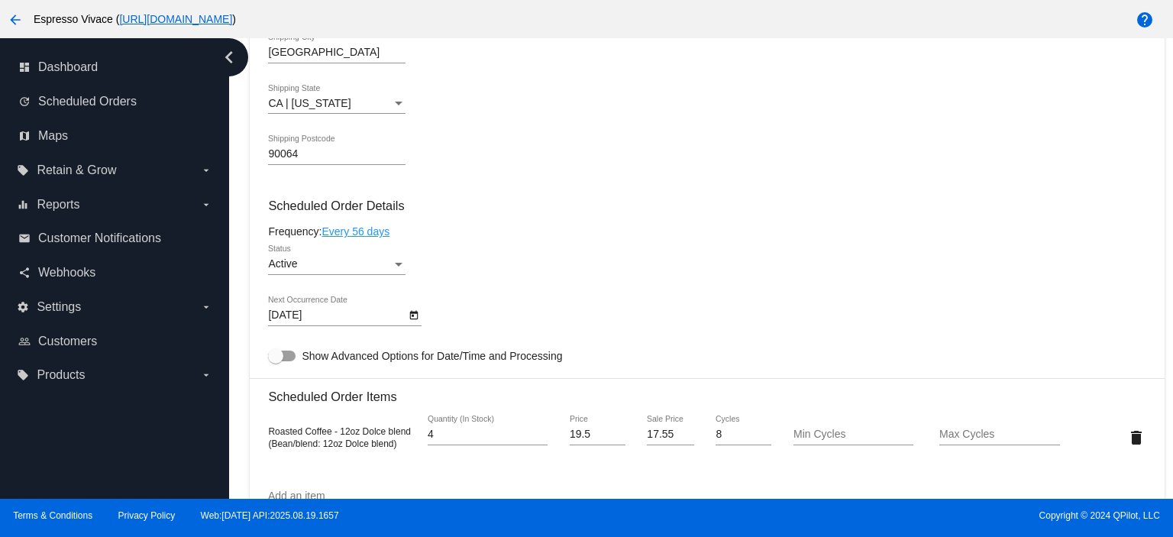
click at [377, 318] on body "arrow_back Espresso Vivace ( [URL][DOMAIN_NAME] ) help dashboard Dashboard upda…" at bounding box center [586, 268] width 1173 height 537
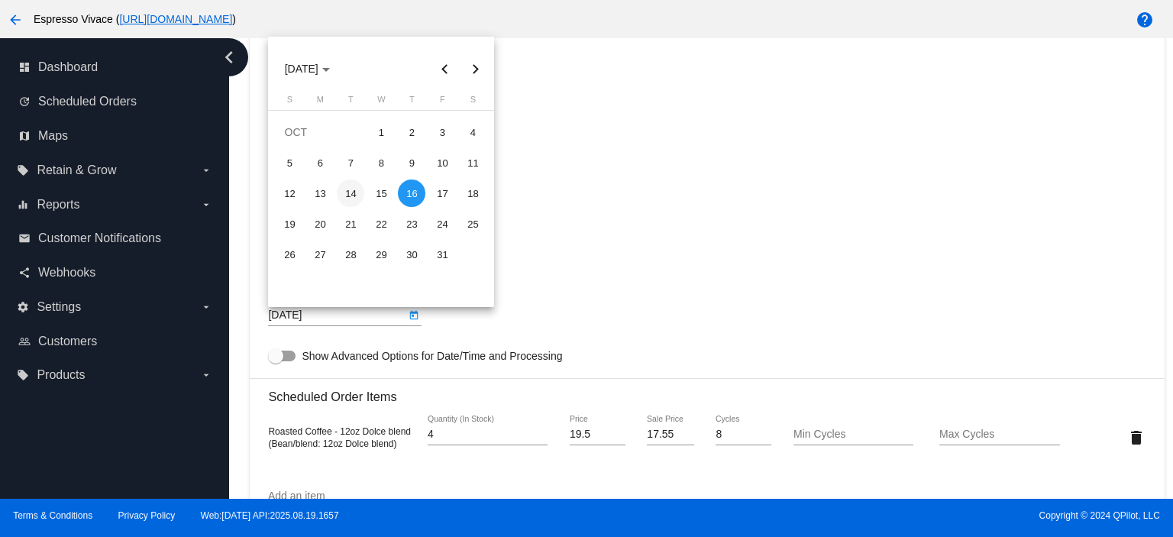
click at [354, 195] on div "14" at bounding box center [350, 192] width 27 height 27
type input "[DATE]"
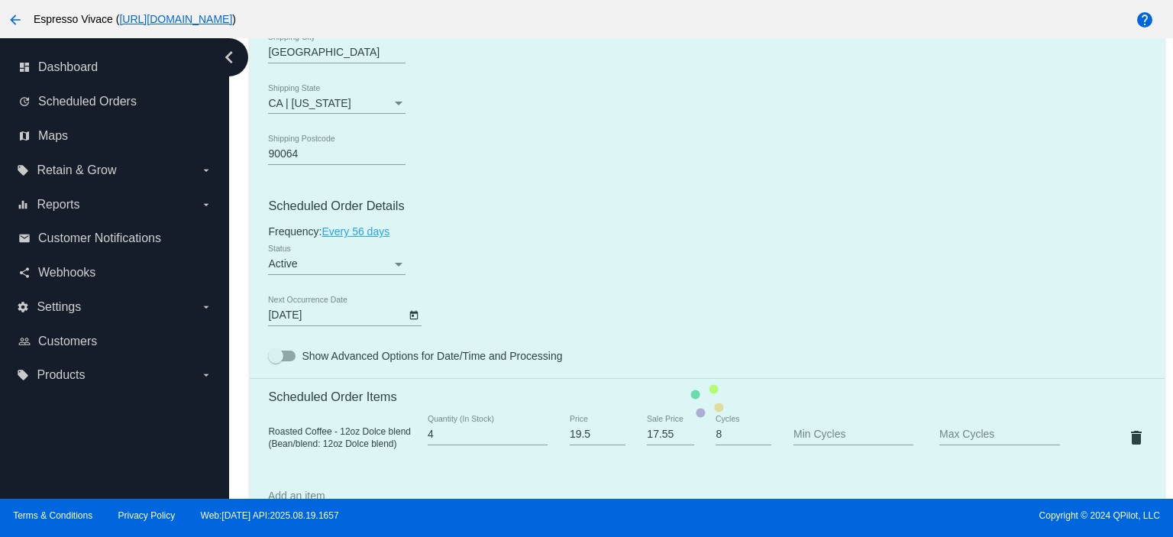
click at [278, 362] on mat-card "Customer 317228: [PERSON_NAME] [PERSON_NAME][EMAIL_ADDRESS][PERSON_NAME][DOMAIN…" at bounding box center [707, 400] width 914 height 1527
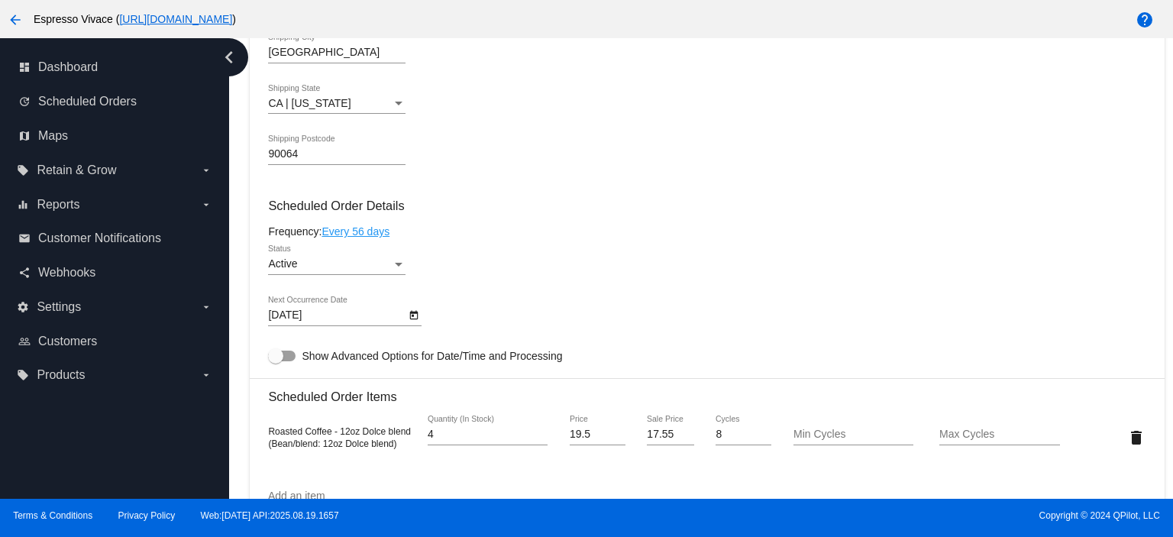
click at [278, 361] on div at bounding box center [275, 355] width 15 height 15
click at [276, 361] on input "Show Advanced Options for Date/Time and Processing" at bounding box center [275, 361] width 1 height 1
checkbox input "true"
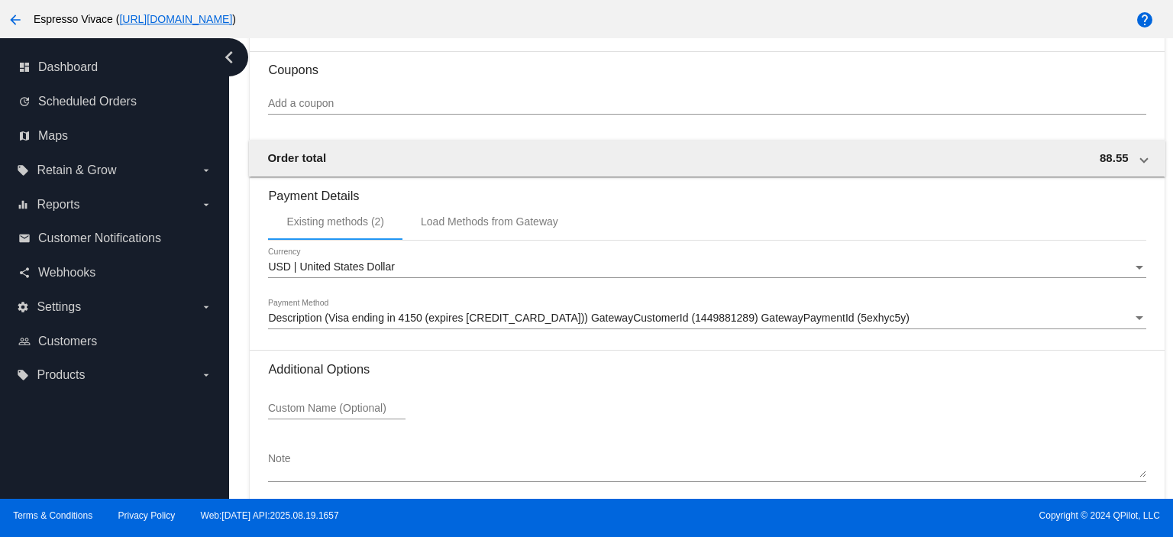
scroll to position [1779, 0]
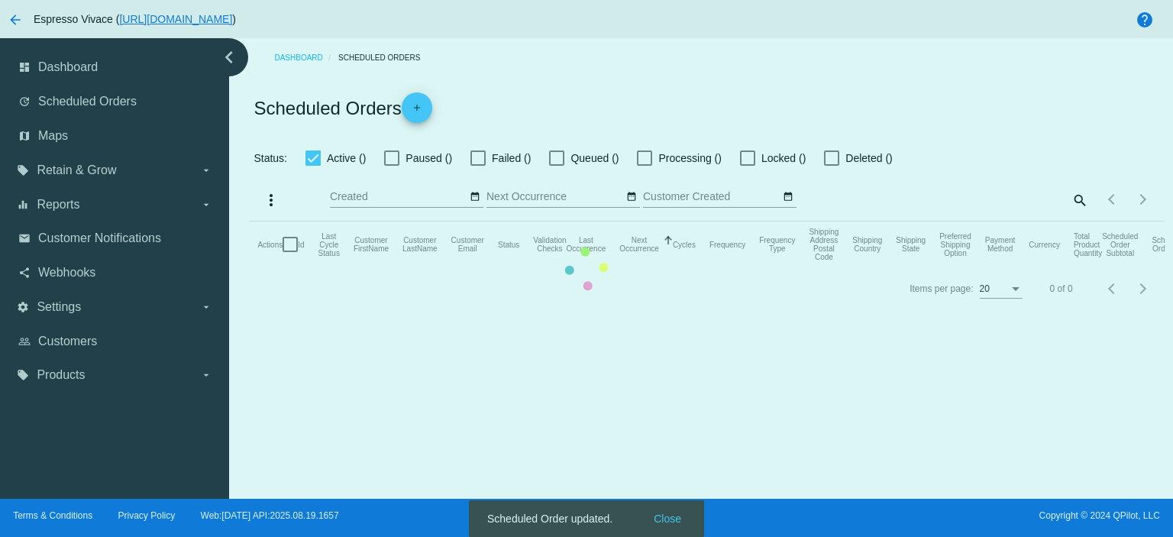
checkbox input "true"
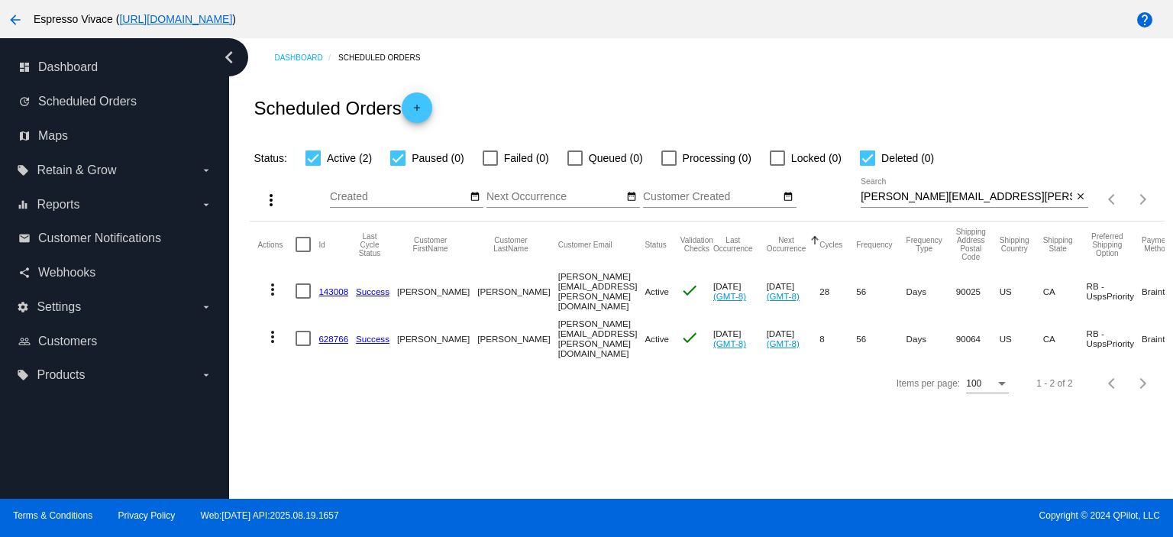
click at [325, 291] on link "143008" at bounding box center [333, 291] width 30 height 10
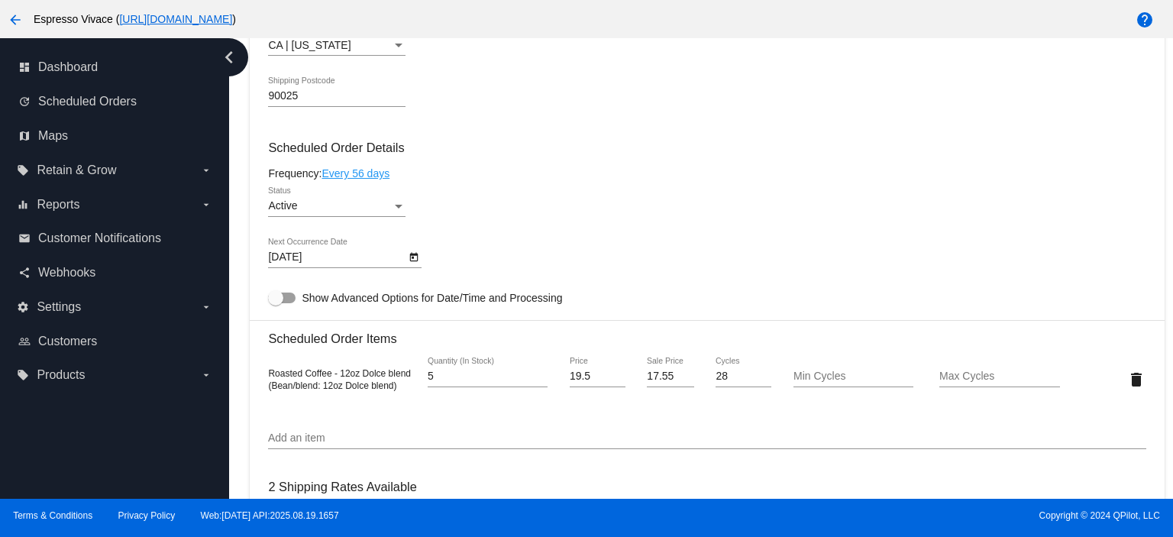
scroll to position [840, 0]
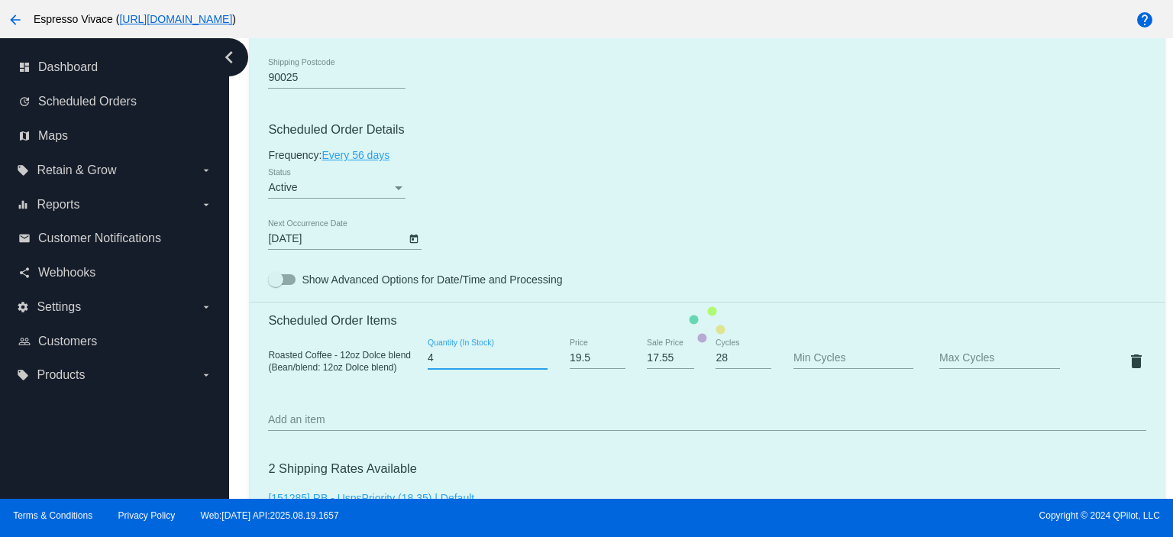
type input "4"
click at [538, 364] on input "4" at bounding box center [488, 358] width 120 height 12
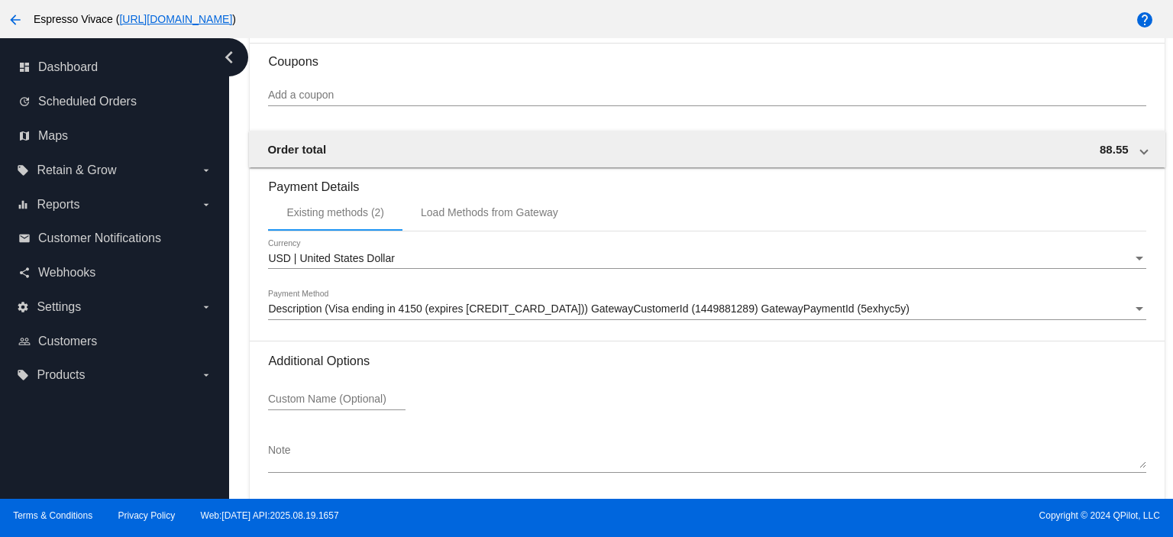
scroll to position [1433, 0]
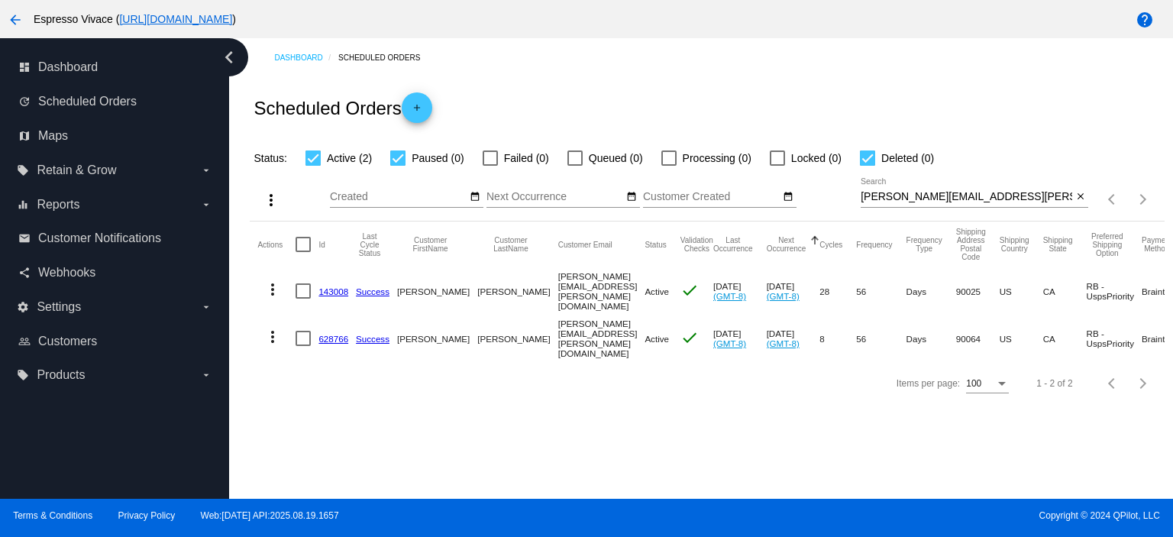
click at [335, 338] on mat-cell "628766" at bounding box center [336, 338] width 37 height 47
click at [335, 338] on link "628766" at bounding box center [333, 339] width 30 height 10
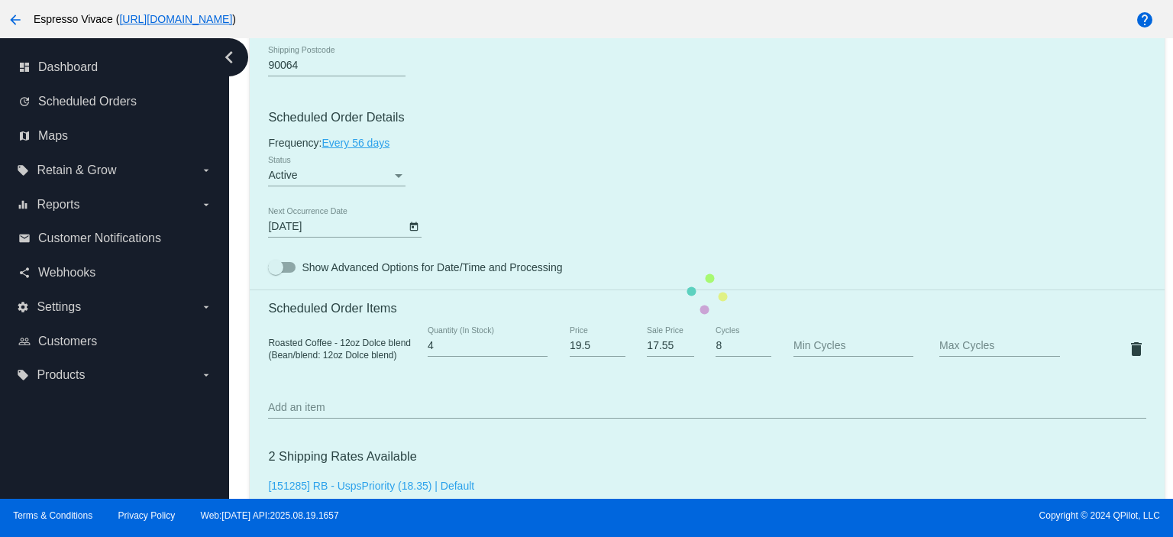
scroll to position [916, 0]
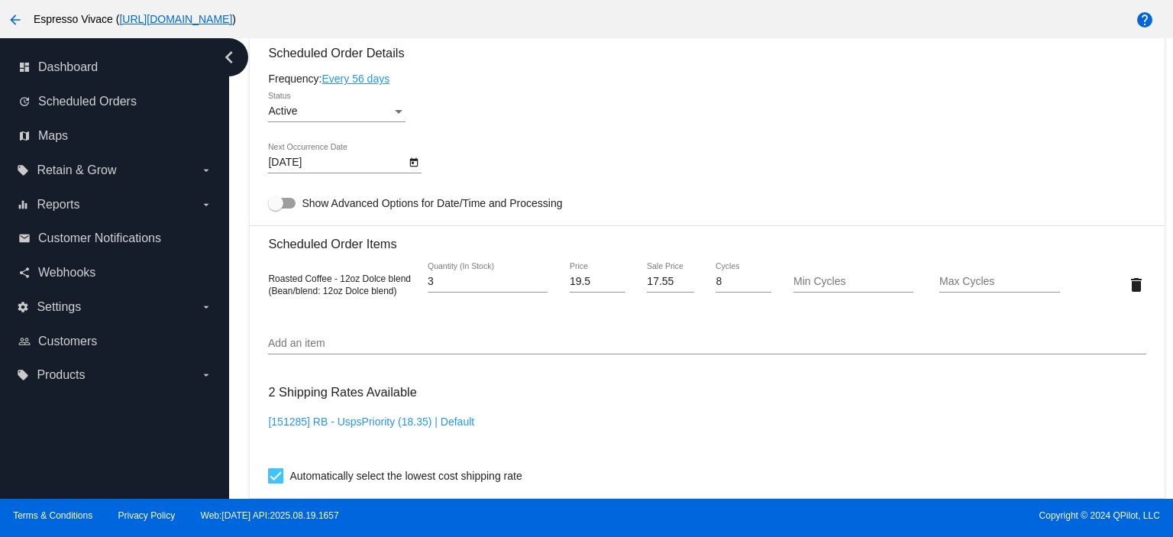
type input "3"
click at [538, 288] on input "3" at bounding box center [488, 282] width 120 height 12
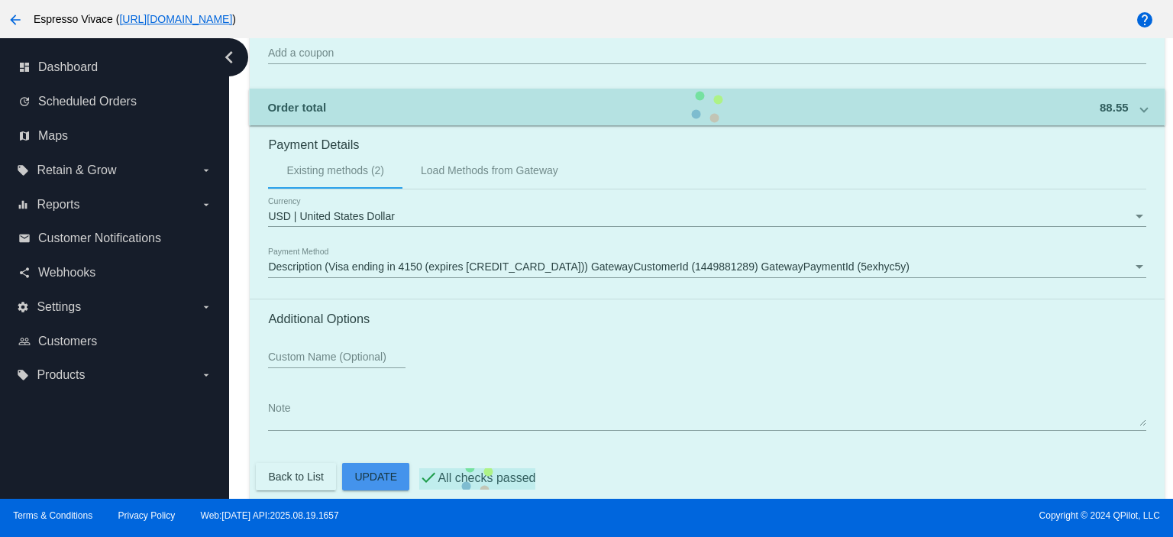
scroll to position [1433, 0]
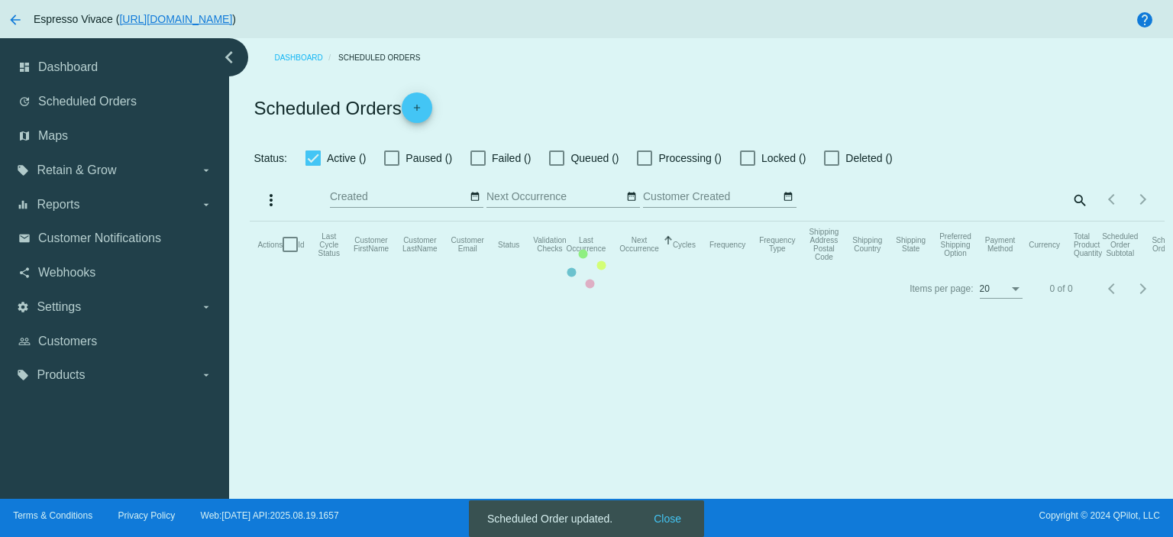
checkbox input "true"
